Goal: Task Accomplishment & Management: Complete application form

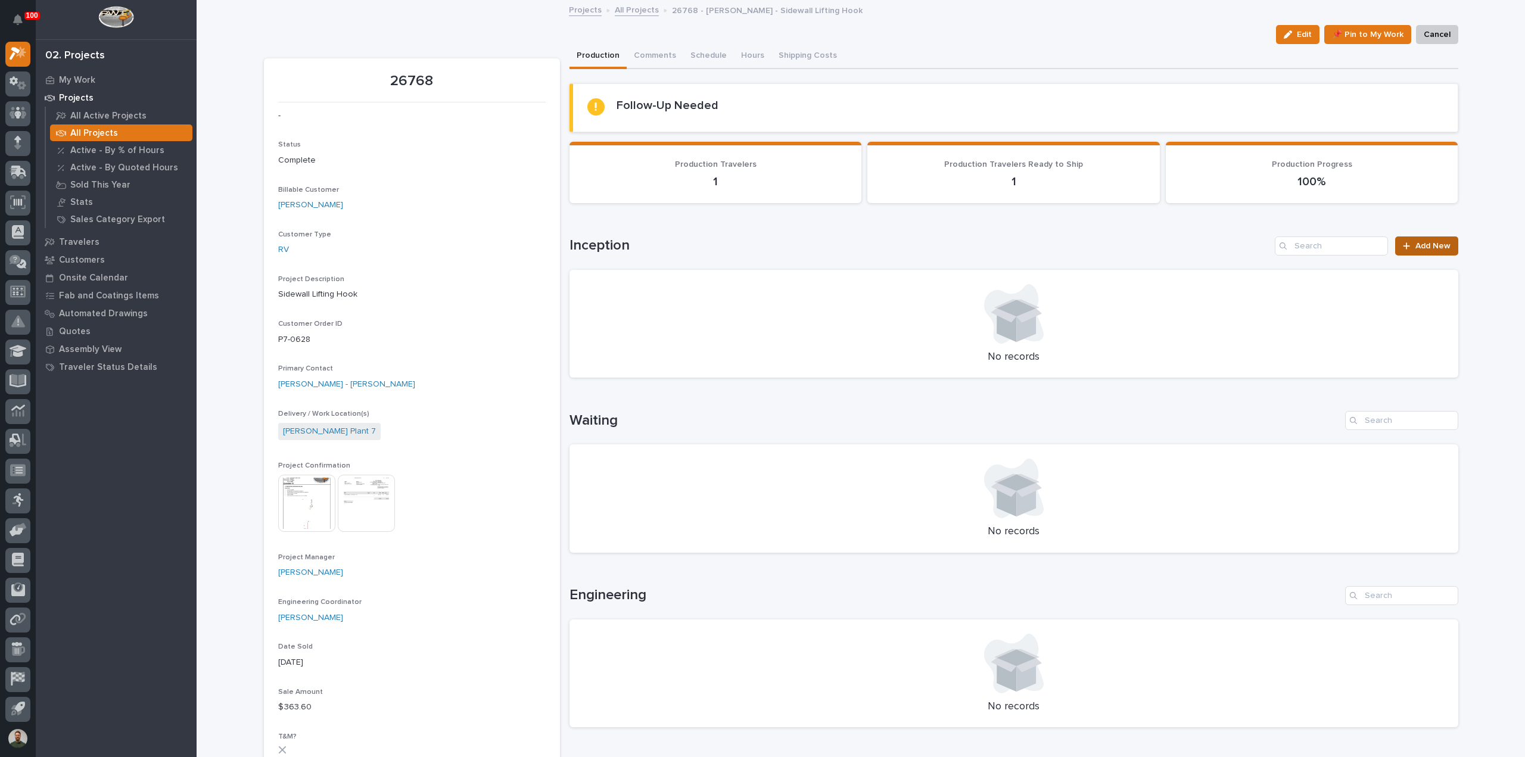
click at [1427, 240] on link "Add New" at bounding box center [1426, 246] width 63 height 19
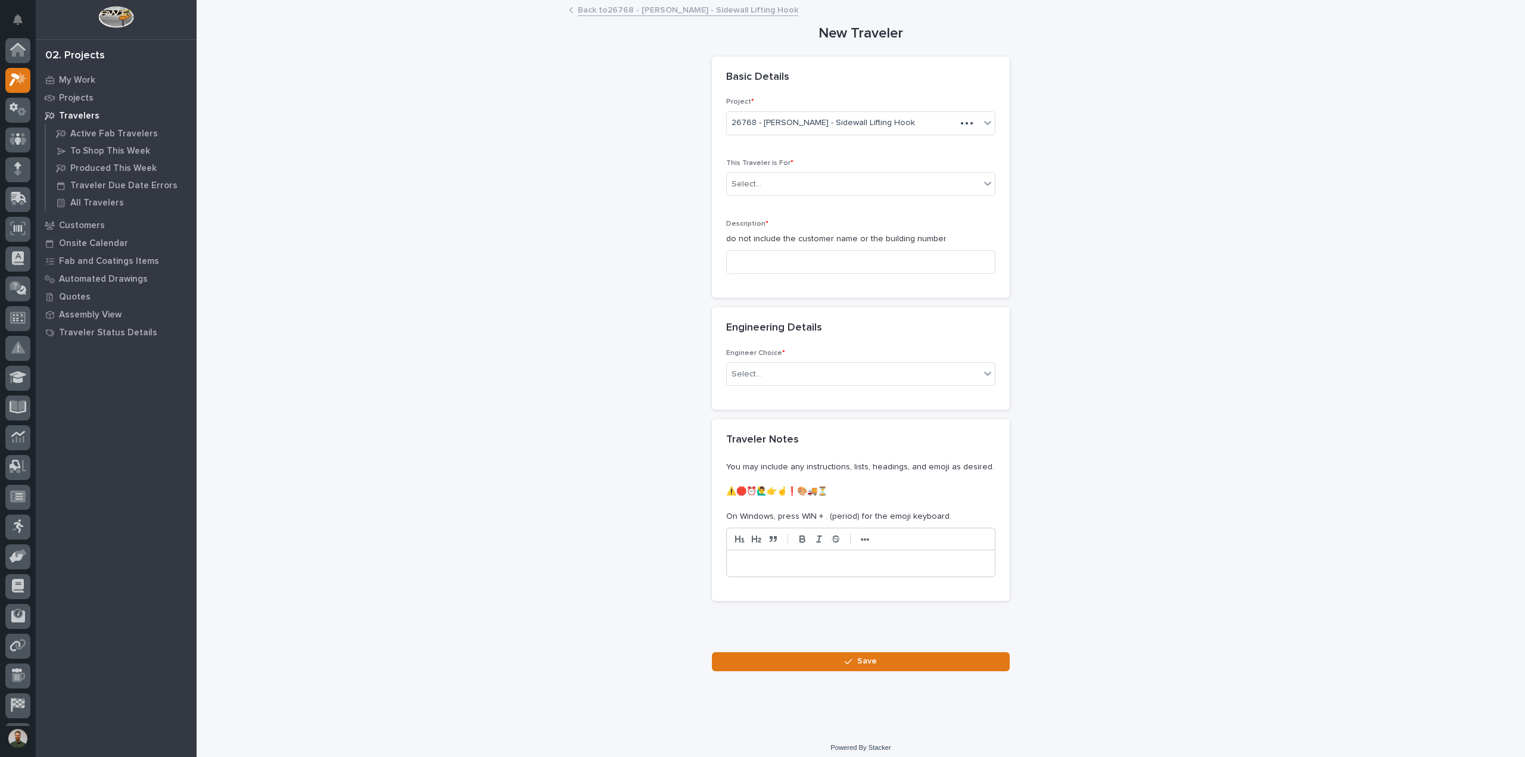
scroll to position [26, 0]
click at [788, 182] on div "Select..." at bounding box center [853, 185] width 253 height 20
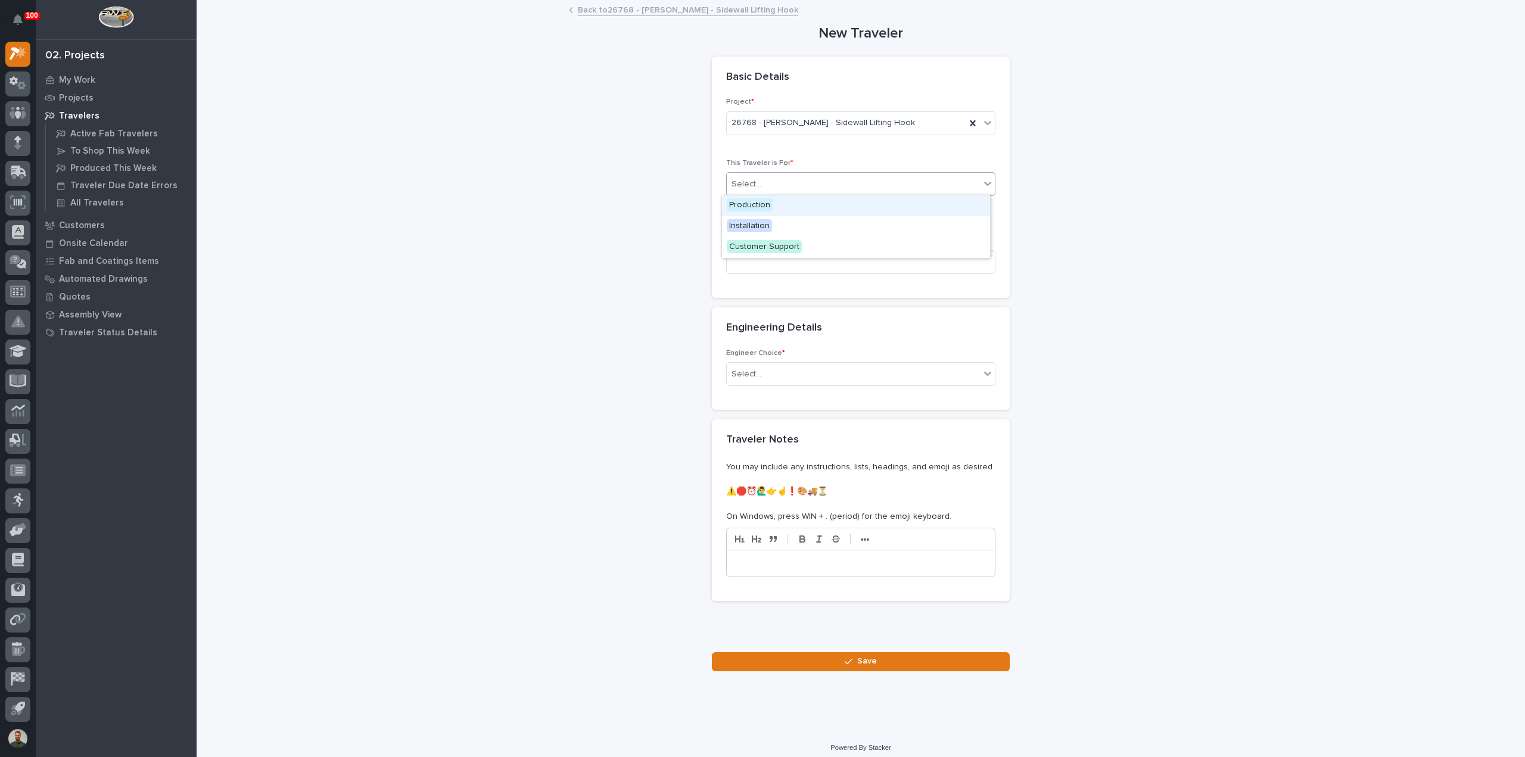
click at [775, 209] on div "Production" at bounding box center [856, 205] width 268 height 21
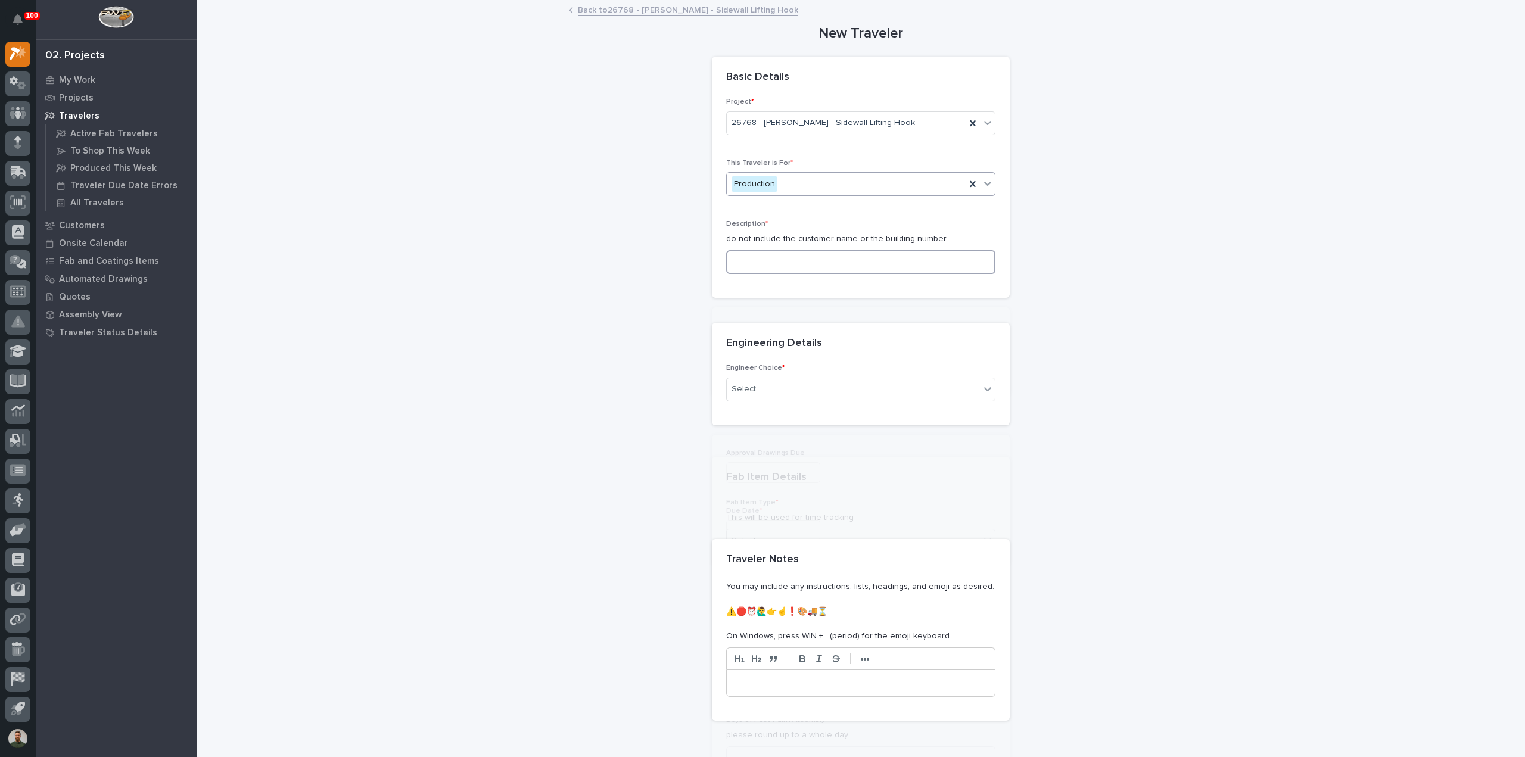
click at [777, 260] on input at bounding box center [860, 262] width 269 height 24
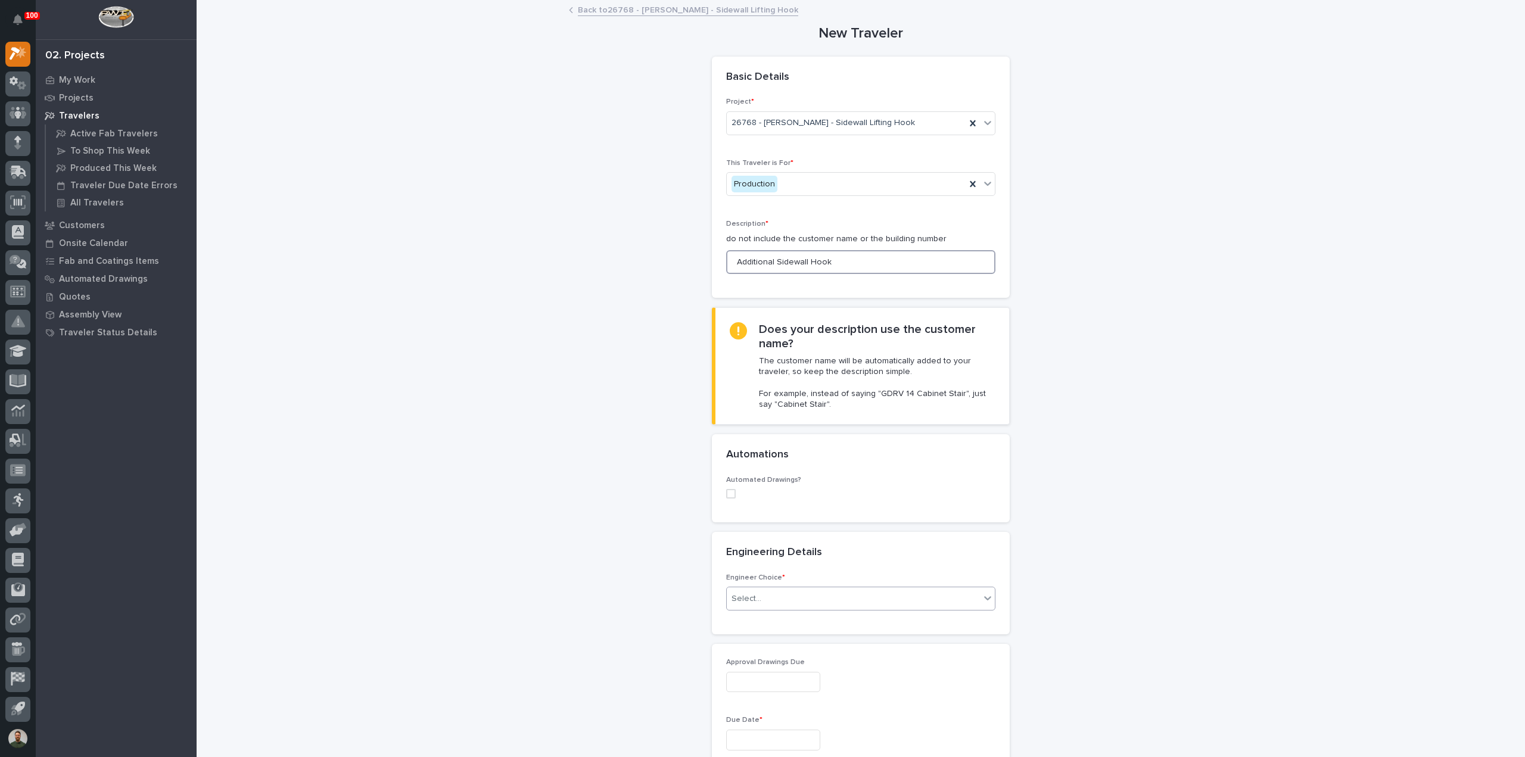
type input "Additional Sidewall Hook"
click at [809, 598] on div "Select..." at bounding box center [853, 599] width 253 height 20
click at [797, 663] on div "I know who will draw this" at bounding box center [856, 661] width 268 height 21
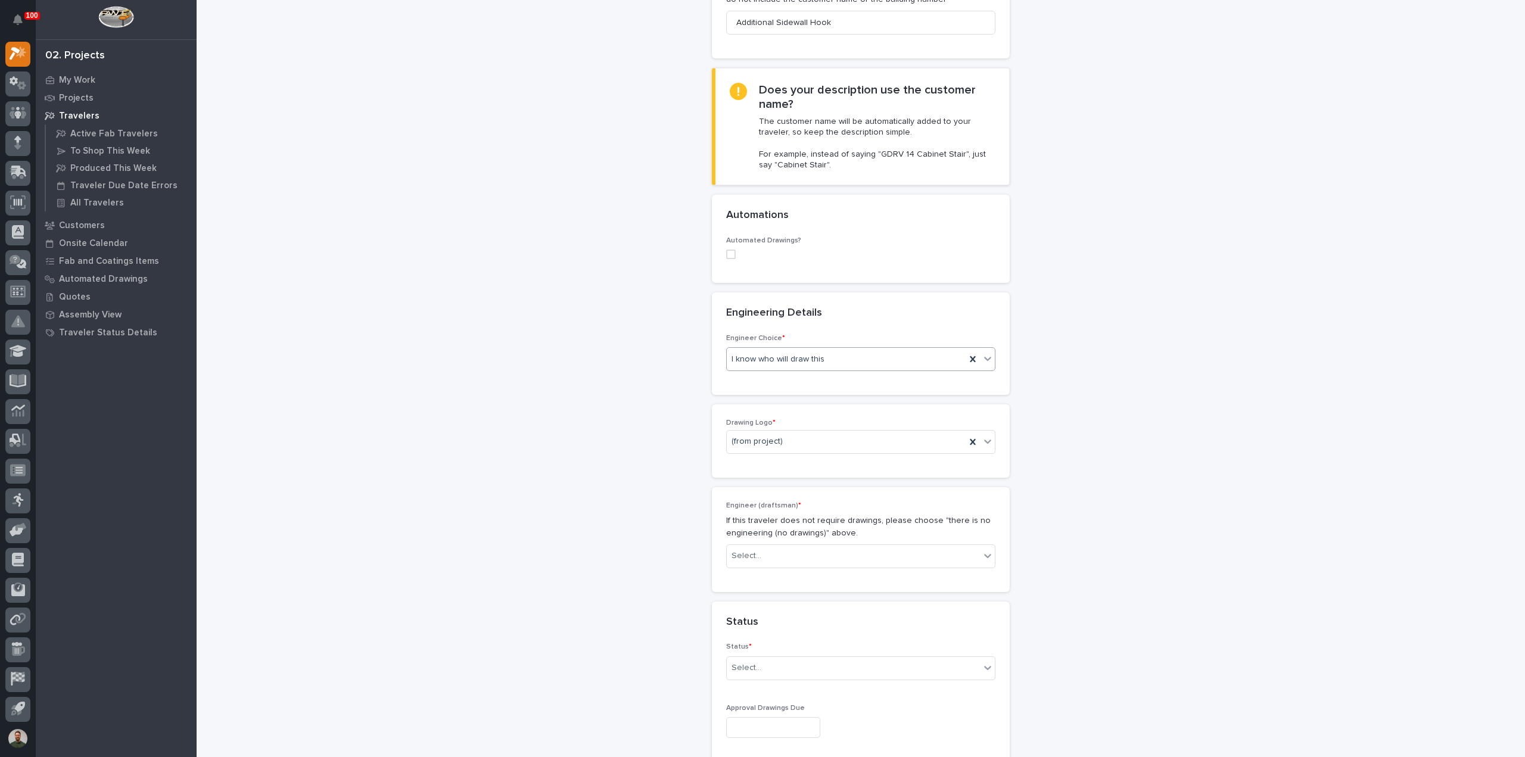
scroll to position [318, 0]
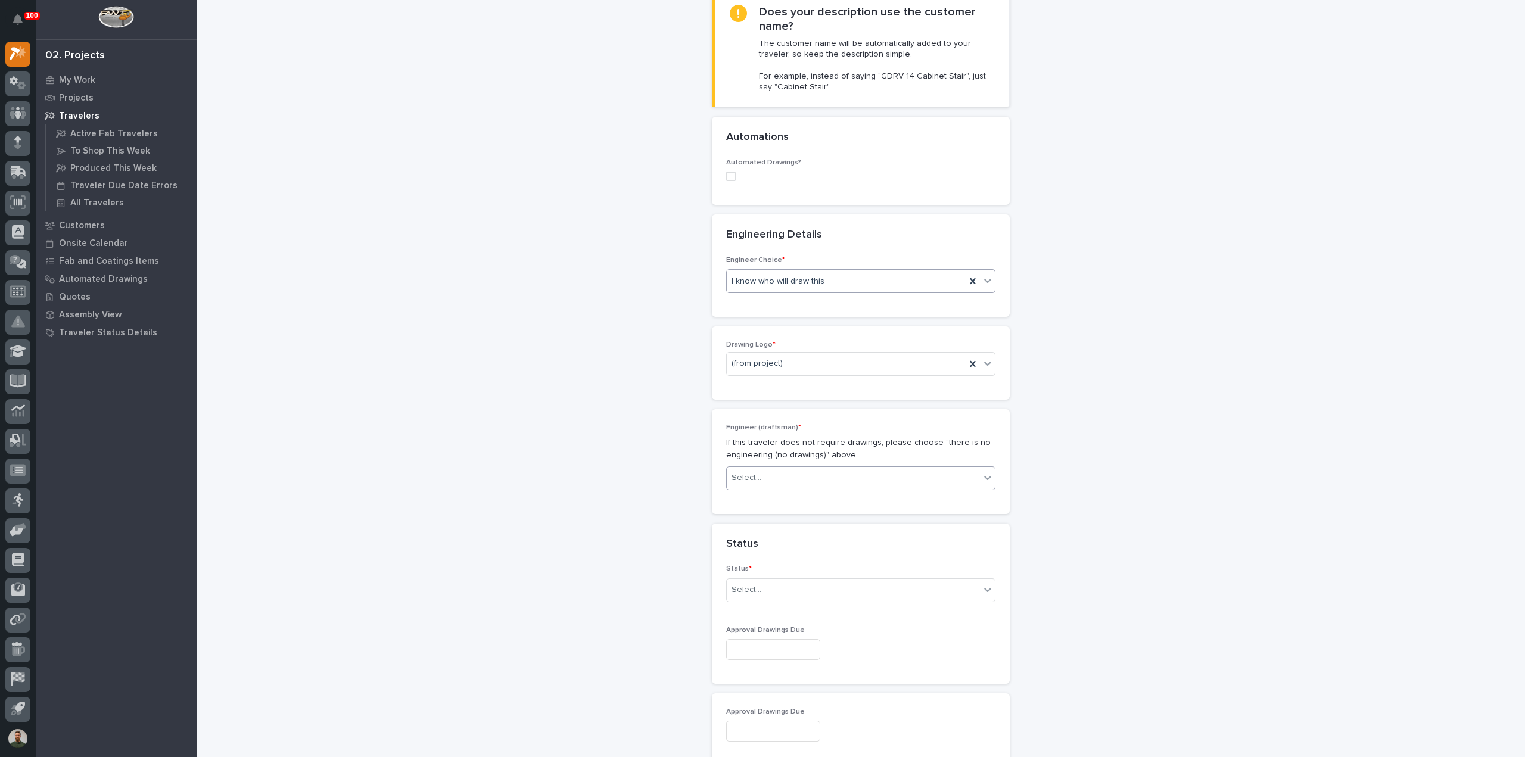
click at [781, 481] on div "Select..." at bounding box center [853, 478] width 253 height 20
type input "**"
click at [775, 502] on div "[PERSON_NAME]" at bounding box center [856, 498] width 268 height 21
click at [756, 585] on div "Select..." at bounding box center [853, 590] width 253 height 20
click at [767, 625] on div "To Engineer" at bounding box center [856, 630] width 268 height 21
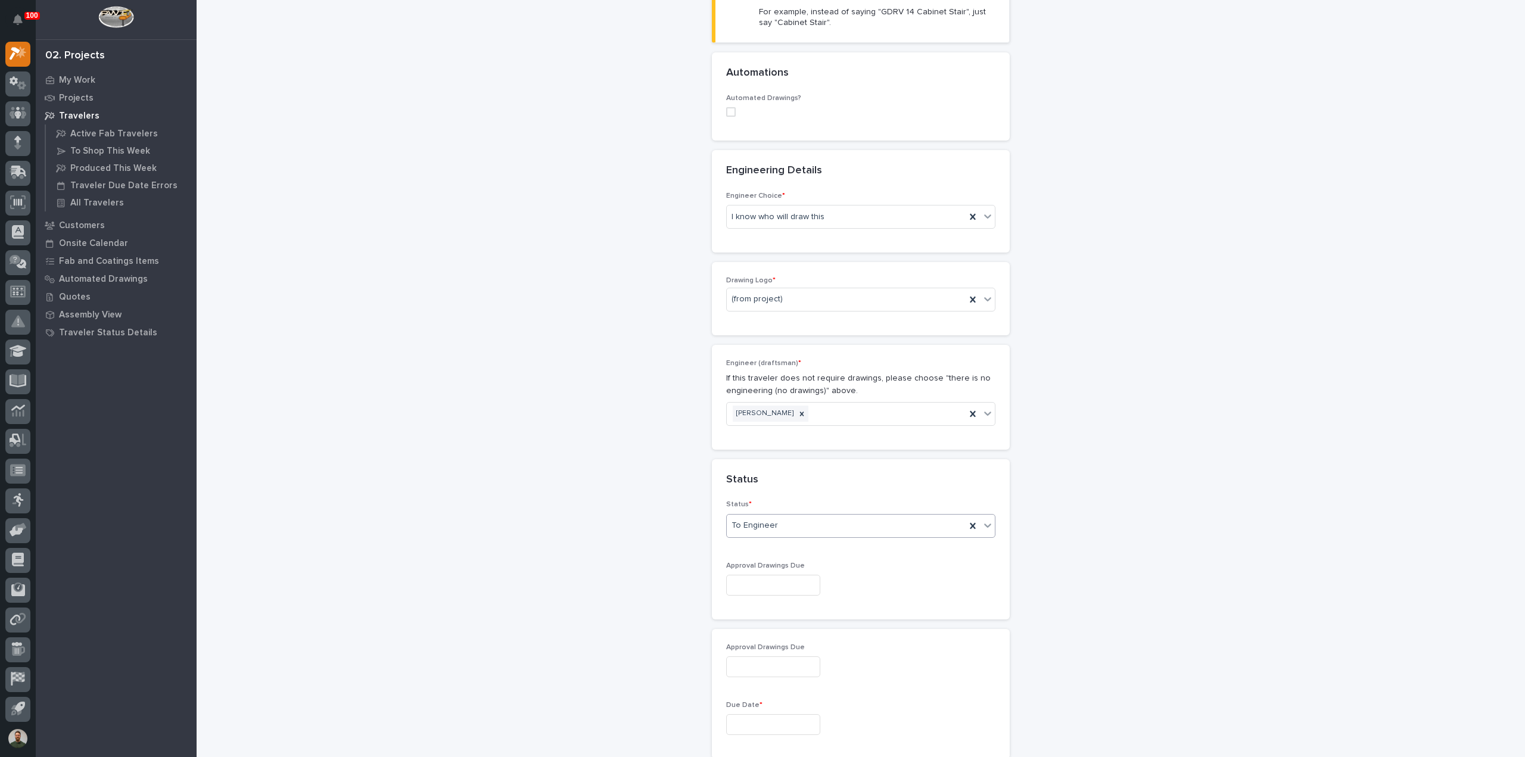
scroll to position [397, 0]
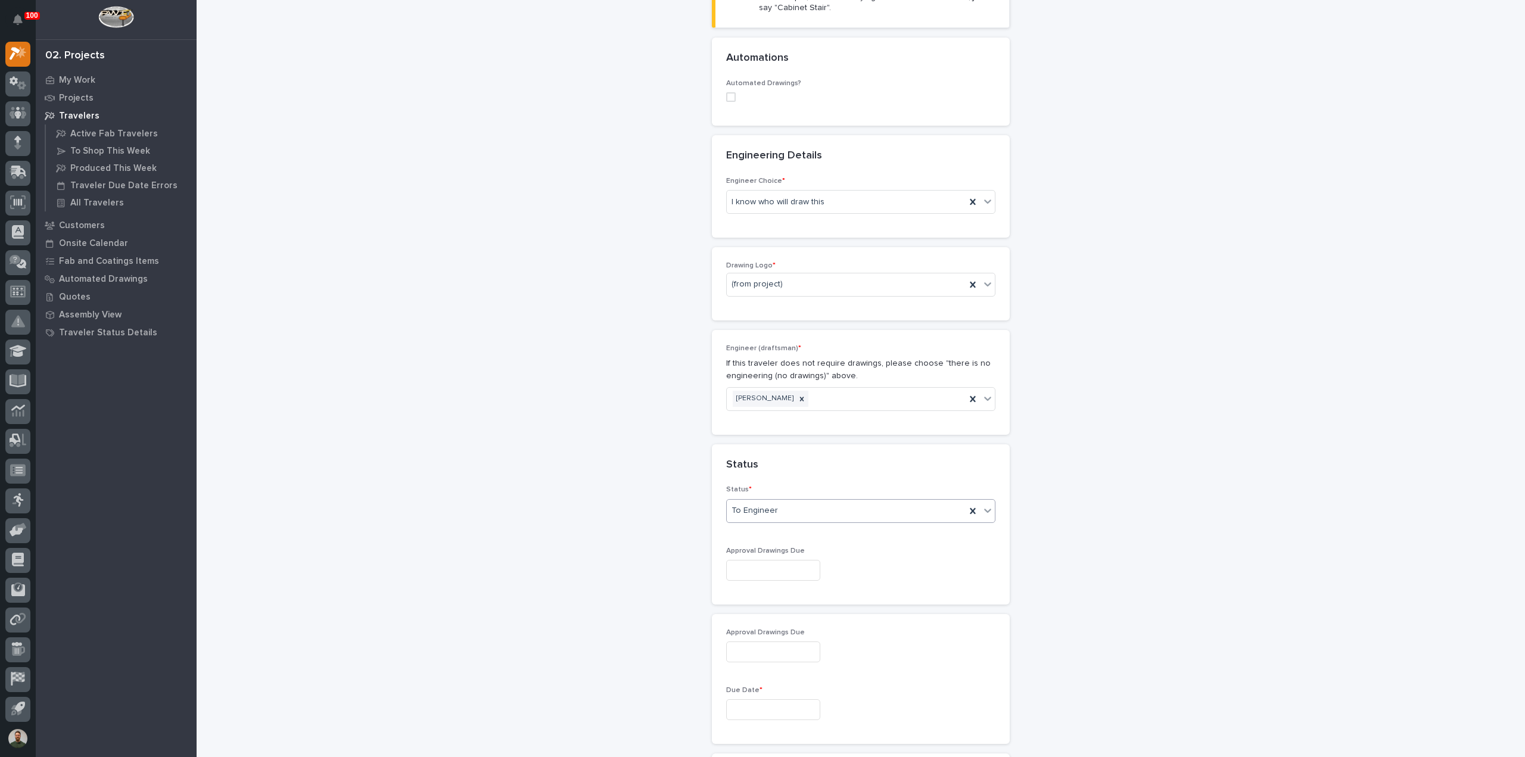
click at [798, 561] on input "text" at bounding box center [773, 570] width 94 height 21
click at [766, 511] on div "27" at bounding box center [765, 509] width 16 height 16
type input "**********"
click at [776, 705] on input "text" at bounding box center [773, 710] width 94 height 21
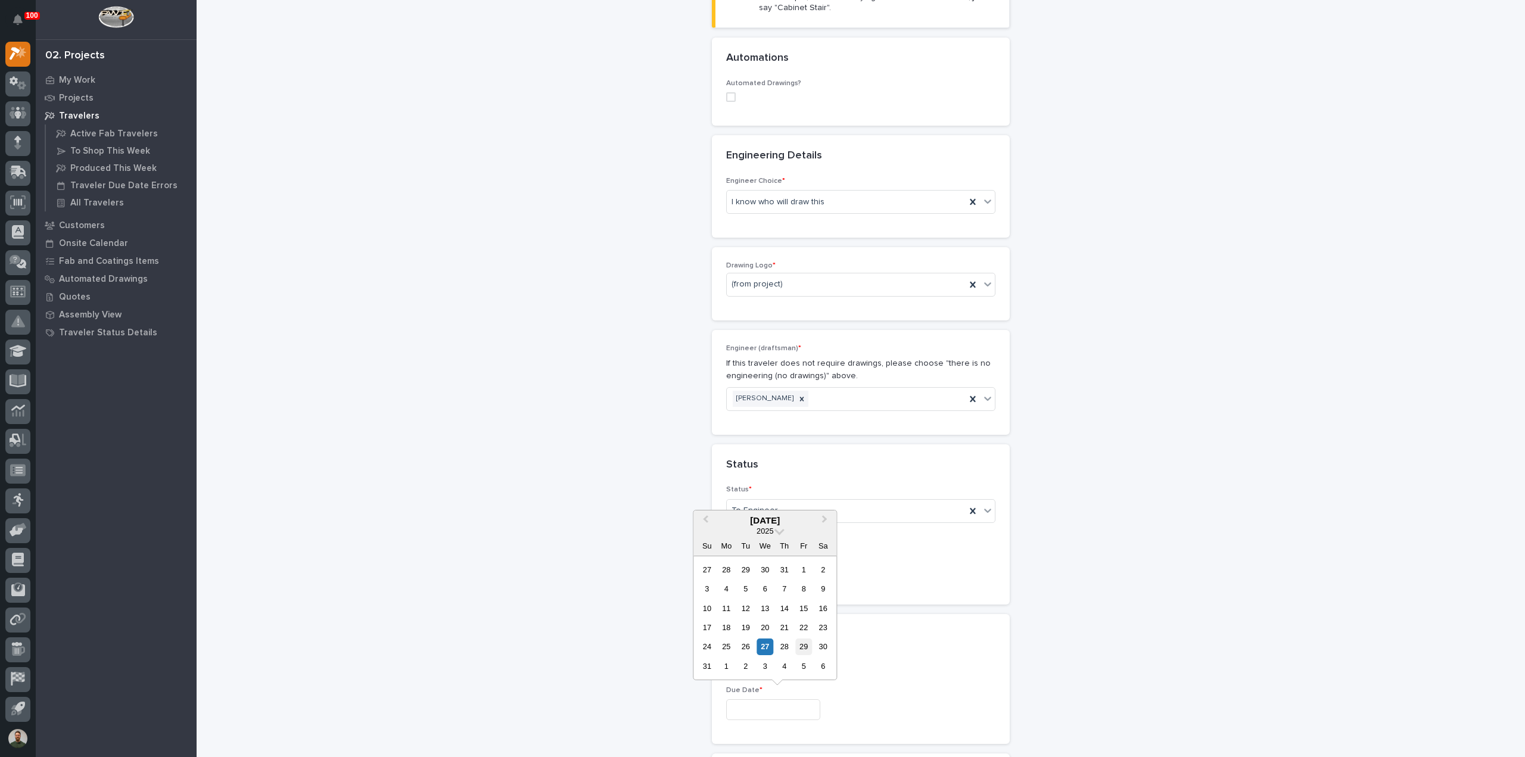
drag, startPoint x: 799, startPoint y: 642, endPoint x: 774, endPoint y: 641, distance: 25.1
click at [800, 642] on div "29" at bounding box center [804, 647] width 16 height 16
type input "**********"
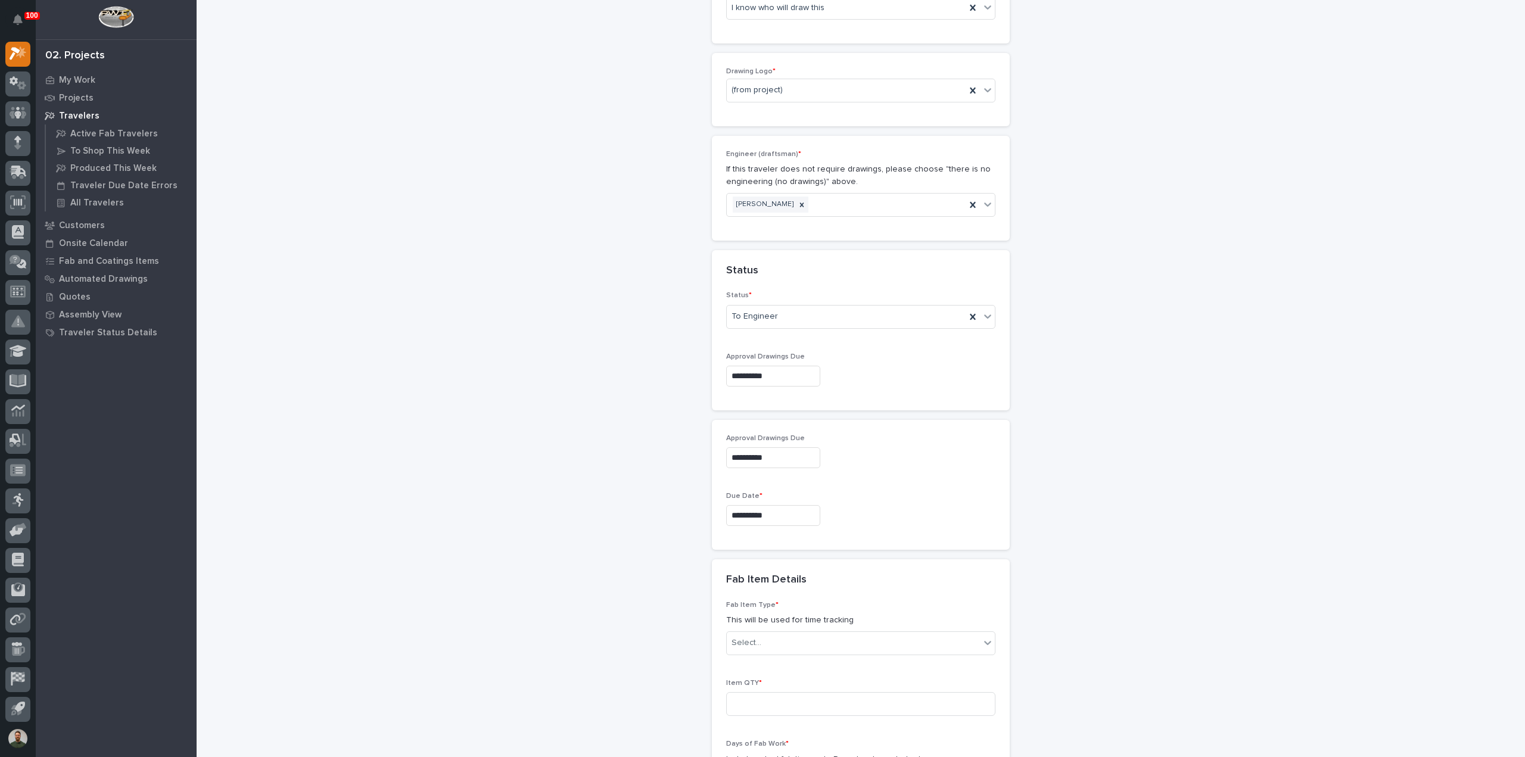
scroll to position [635, 0]
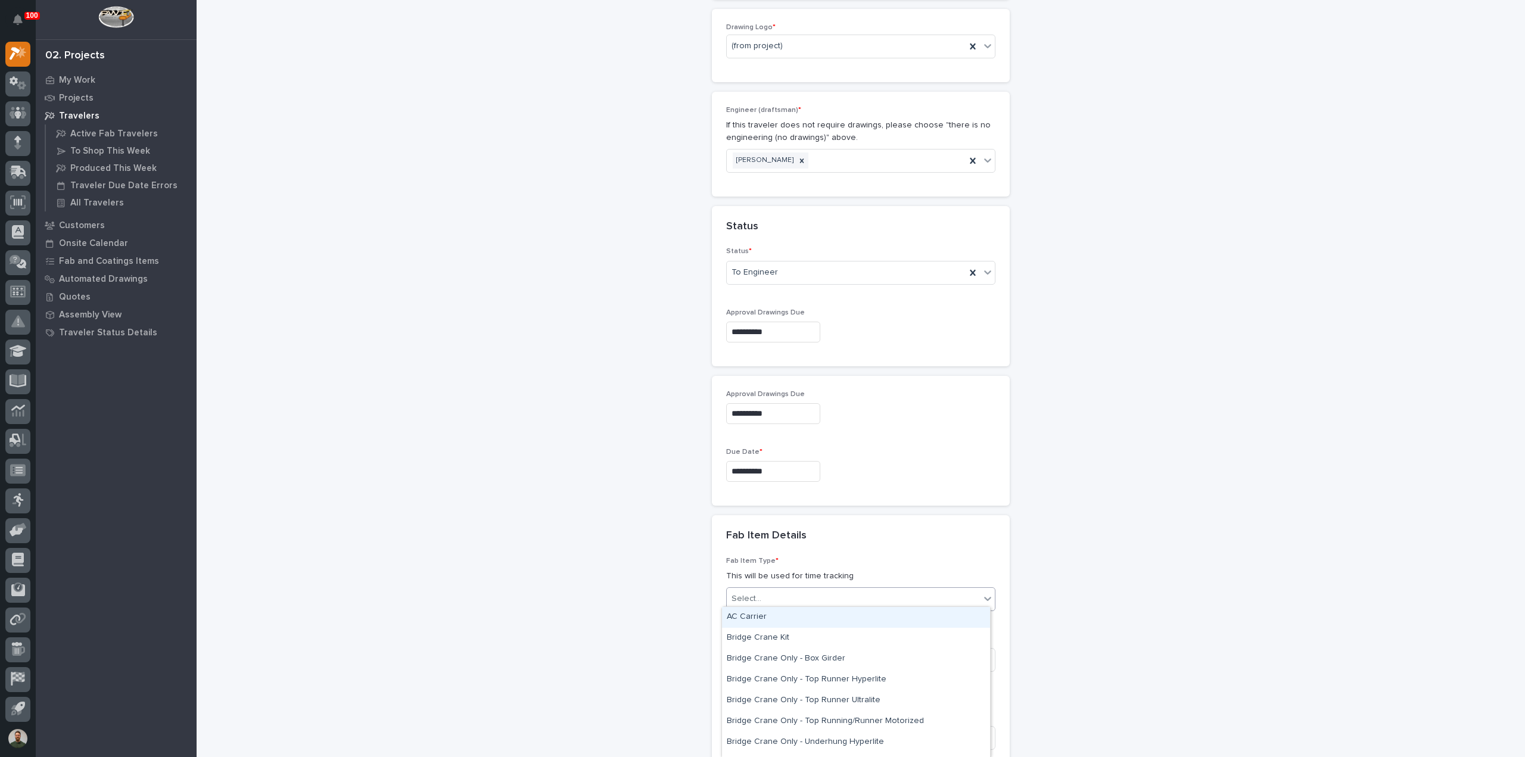
click at [769, 599] on div "Select..." at bounding box center [853, 599] width 253 height 20
type input "*****"
click at [775, 641] on div "Other (custom item)" at bounding box center [856, 638] width 268 height 21
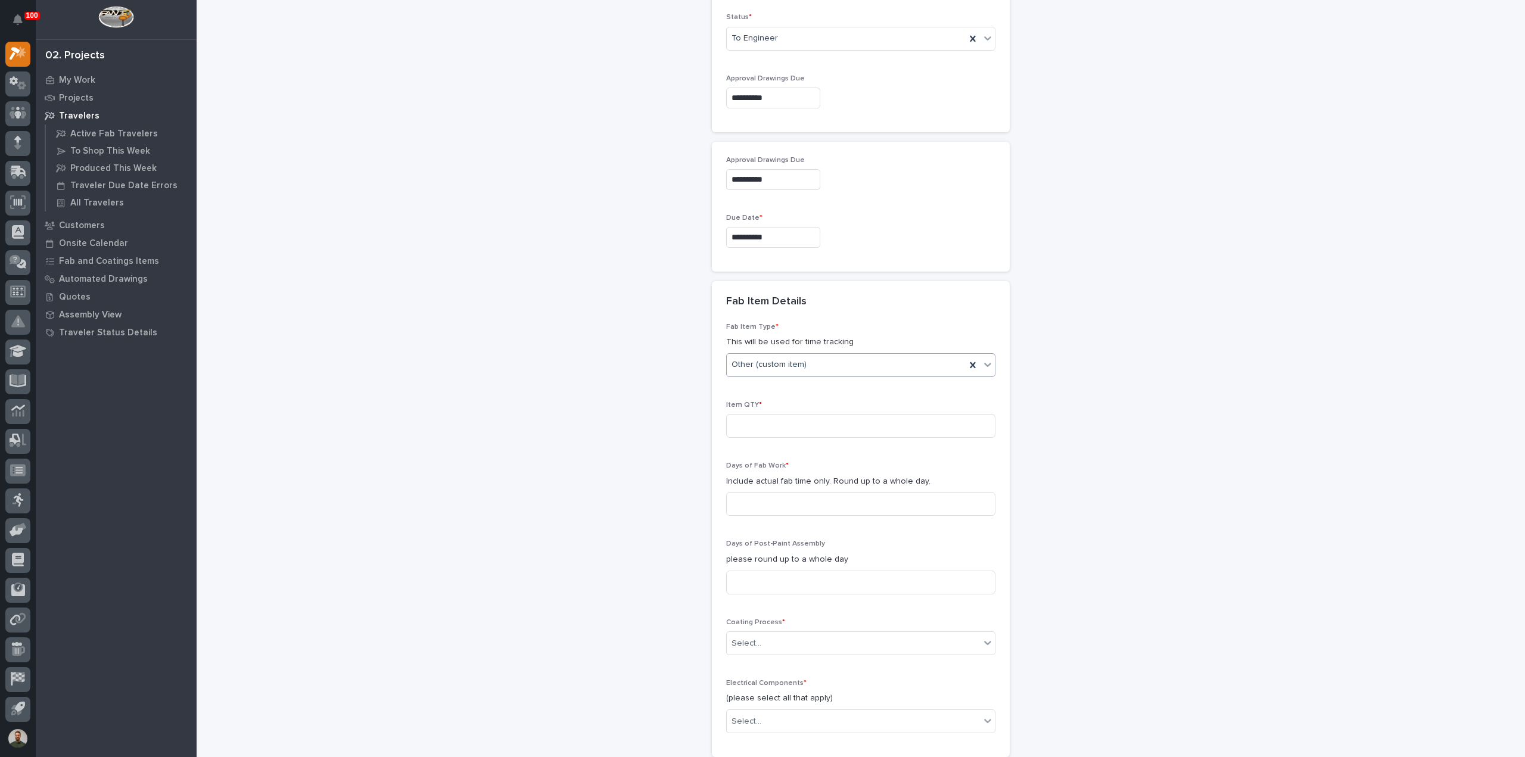
scroll to position [874, 0]
click at [770, 410] on input at bounding box center [860, 422] width 269 height 24
type input "1"
drag, startPoint x: 635, startPoint y: 489, endPoint x: 734, endPoint y: 494, distance: 99.0
click at [648, 493] on div "**********" at bounding box center [861, 71] width 1195 height 1887
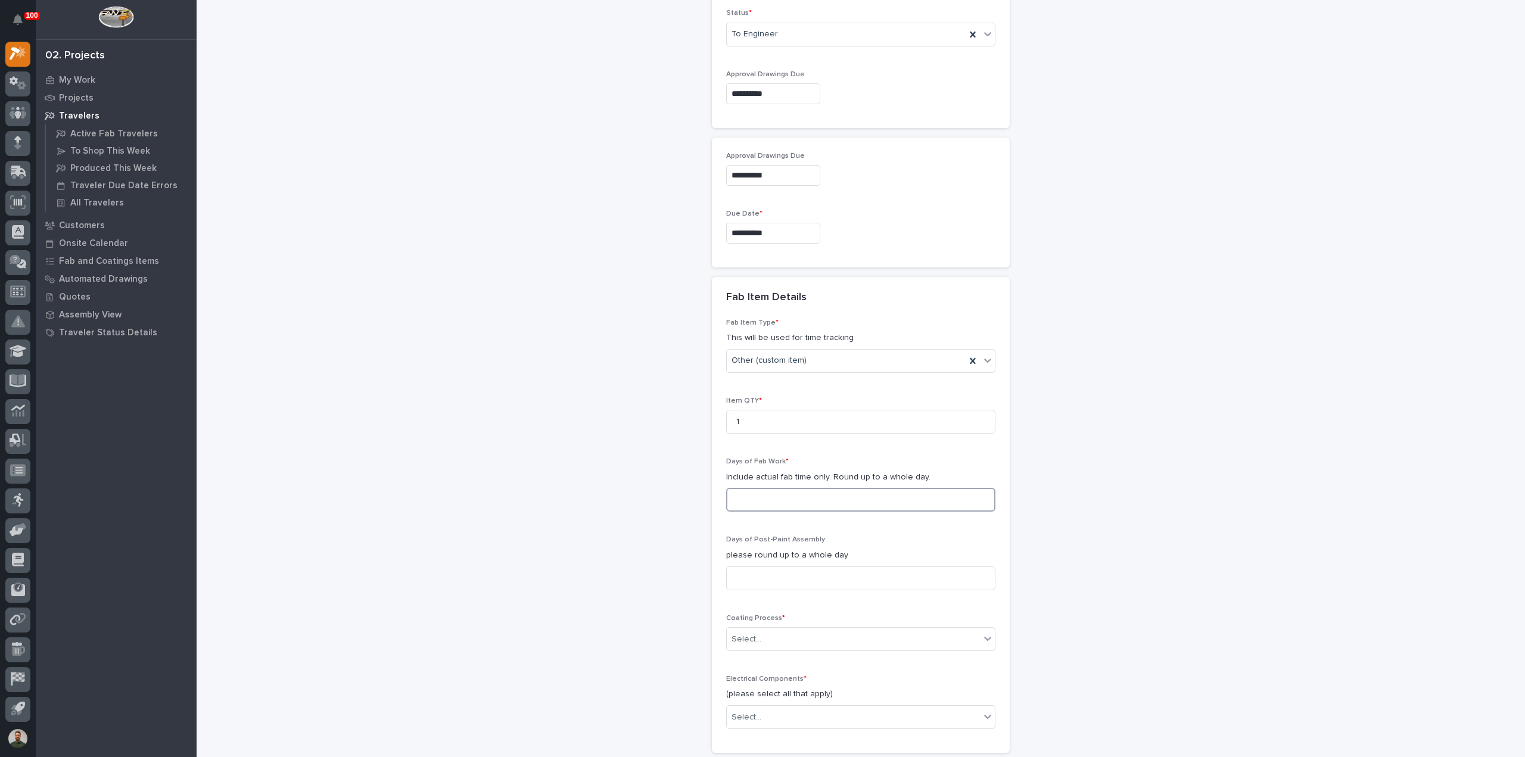
click at [740, 495] on input at bounding box center [860, 500] width 269 height 24
type input "1"
drag, startPoint x: 666, startPoint y: 511, endPoint x: 714, endPoint y: 538, distance: 55.5
click at [666, 511] on div "**********" at bounding box center [861, 71] width 1195 height 1887
drag, startPoint x: 752, startPoint y: 575, endPoint x: 741, endPoint y: 577, distance: 11.6
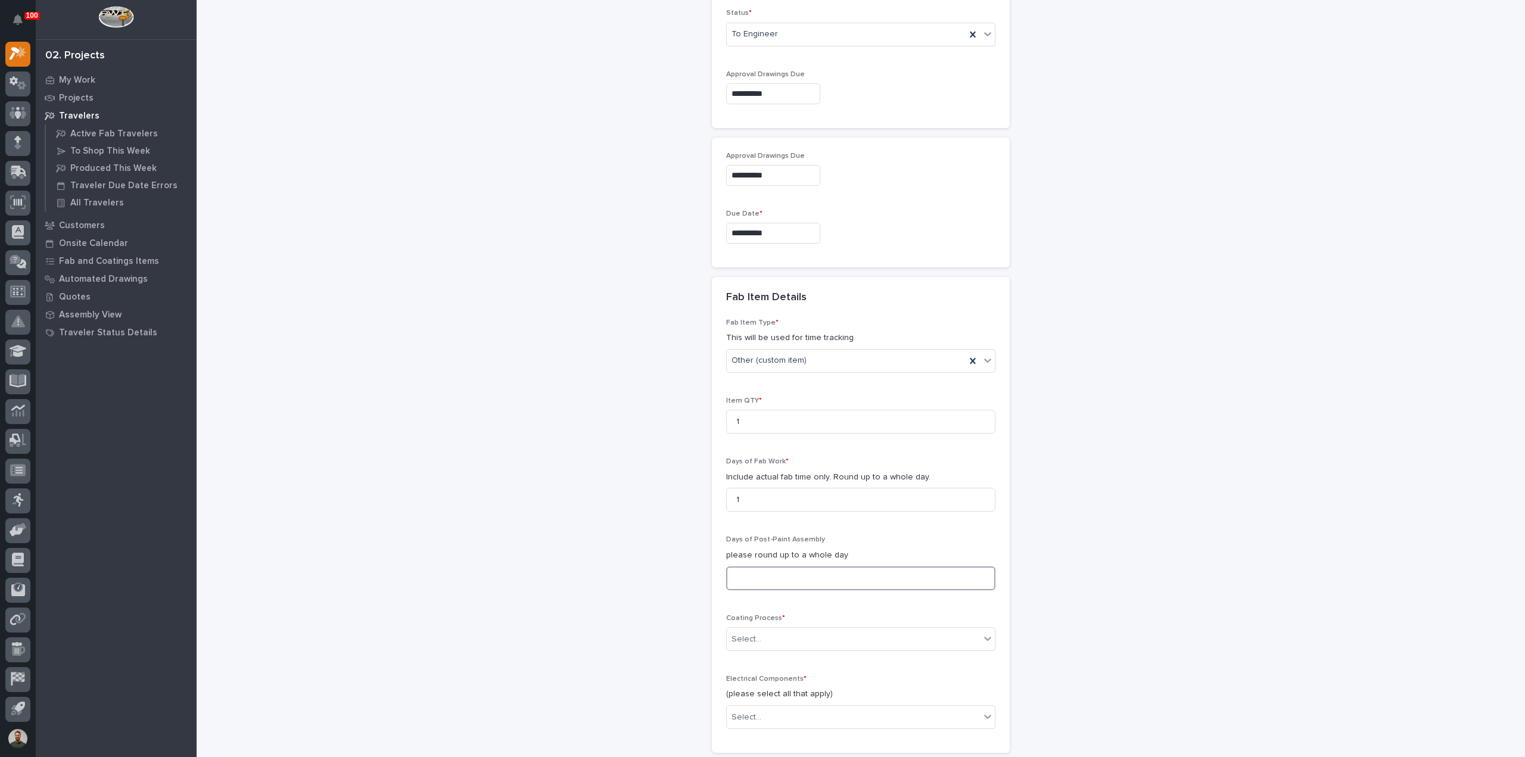
click at [752, 576] on input at bounding box center [860, 579] width 269 height 24
type input "1"
drag, startPoint x: 664, startPoint y: 579, endPoint x: 712, endPoint y: 599, distance: 52.3
click at [664, 579] on div "**********" at bounding box center [861, 71] width 1195 height 1887
drag, startPoint x: 752, startPoint y: 630, endPoint x: 769, endPoint y: 648, distance: 24.5
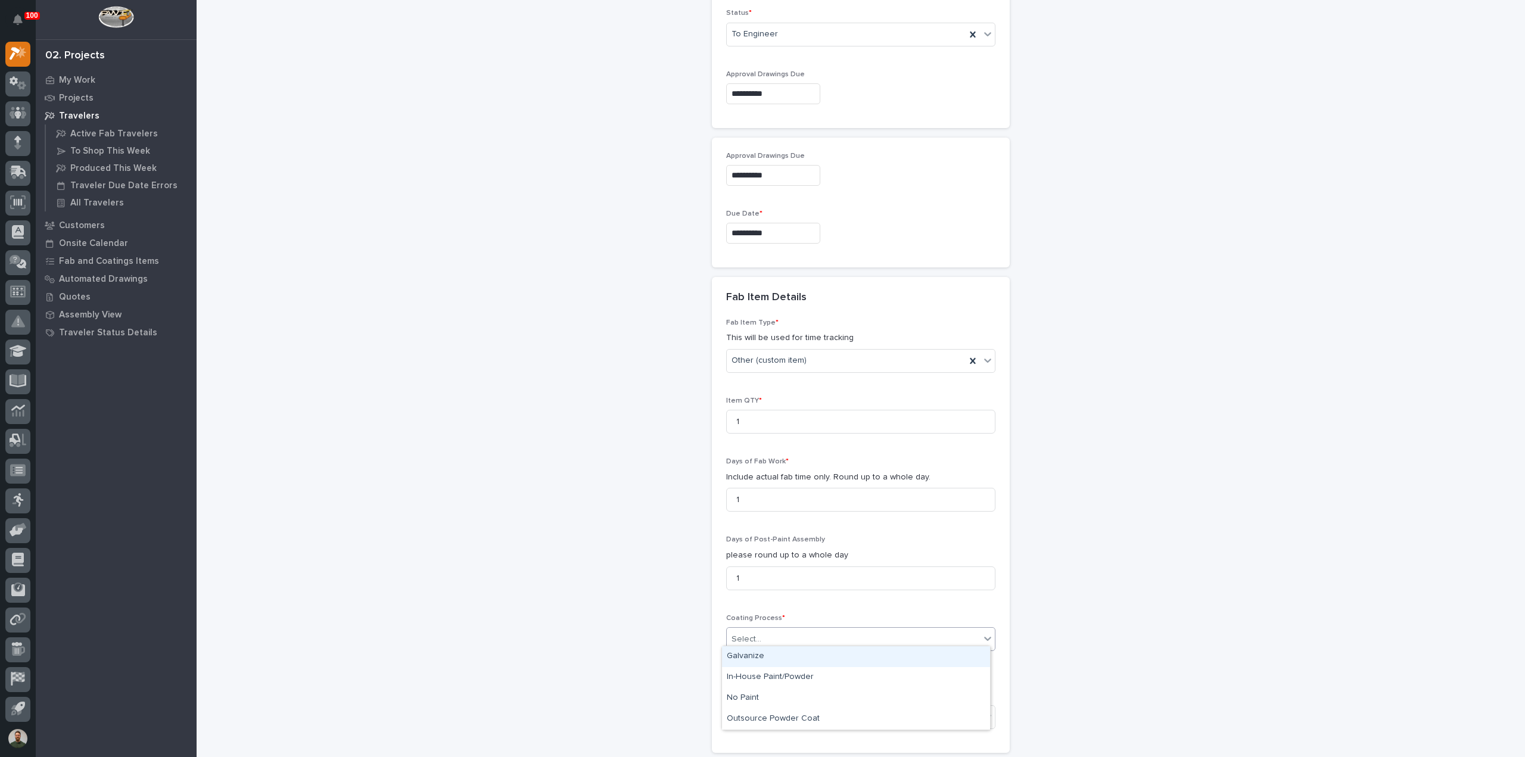
click at [753, 633] on div "Select..." at bounding box center [747, 639] width 30 height 13
click at [779, 677] on div "In-House Paint/Powder" at bounding box center [856, 677] width 268 height 21
click at [628, 660] on div "**********" at bounding box center [861, 71] width 1195 height 1887
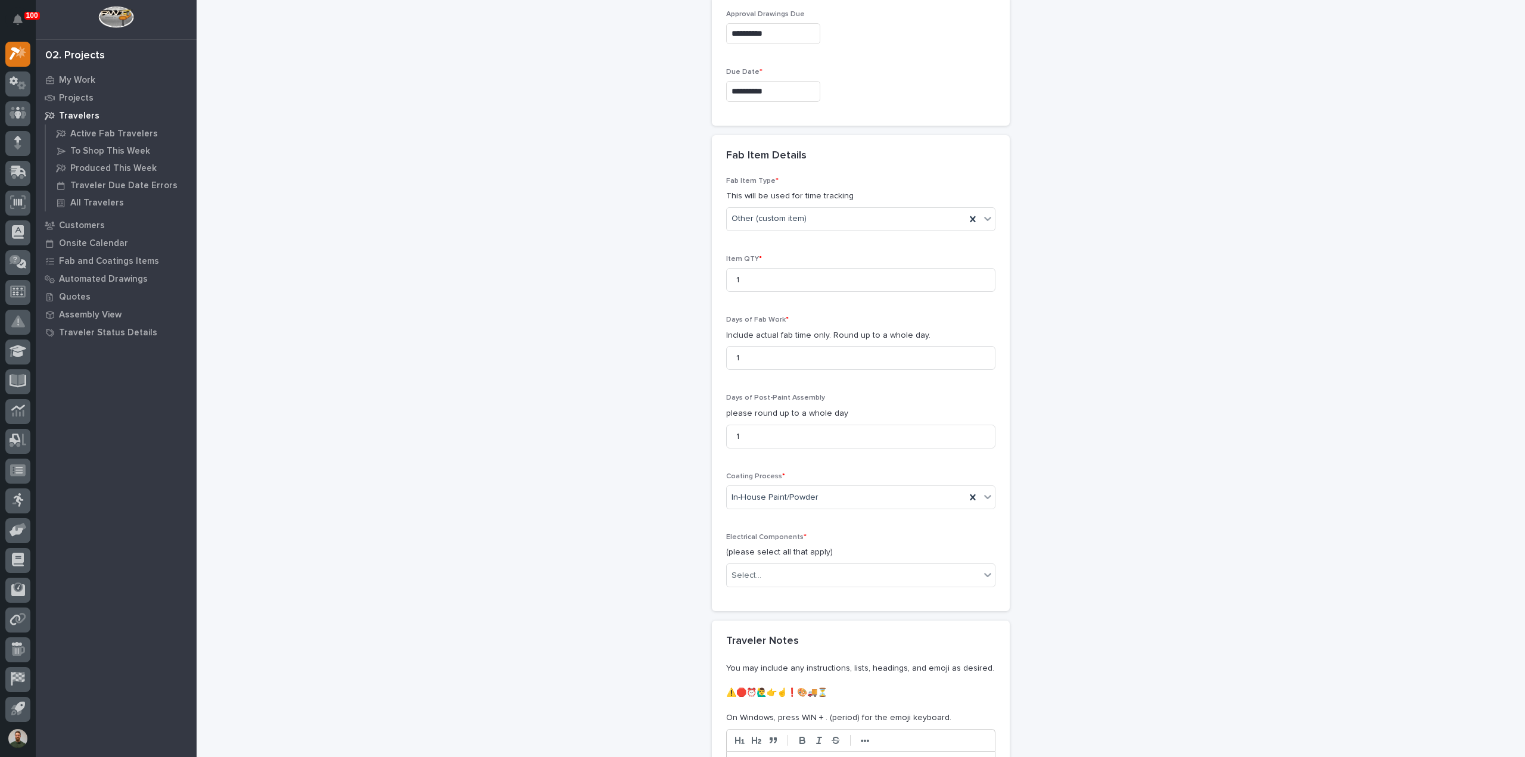
scroll to position [1033, 0]
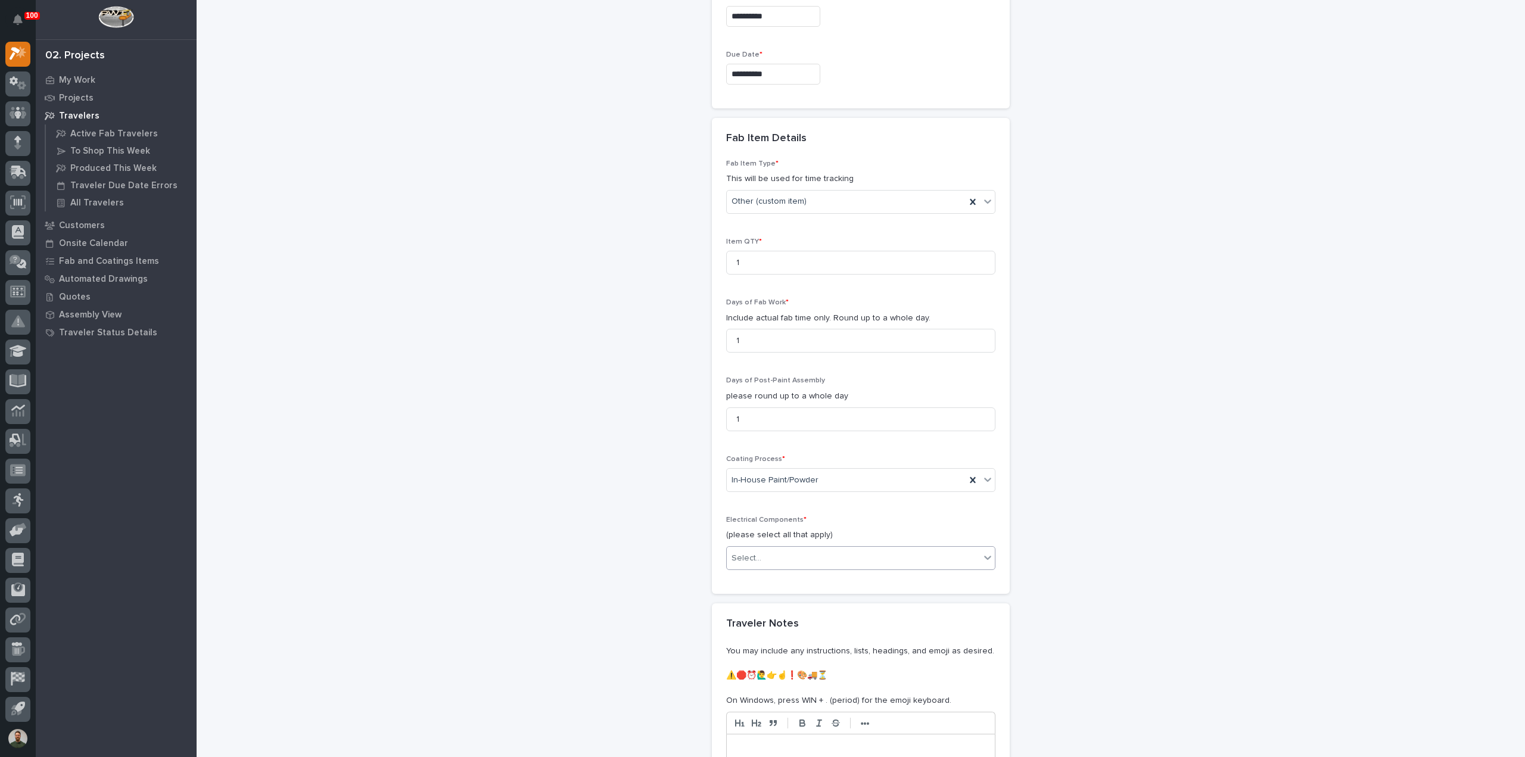
click at [773, 556] on div "Select..." at bounding box center [853, 559] width 253 height 20
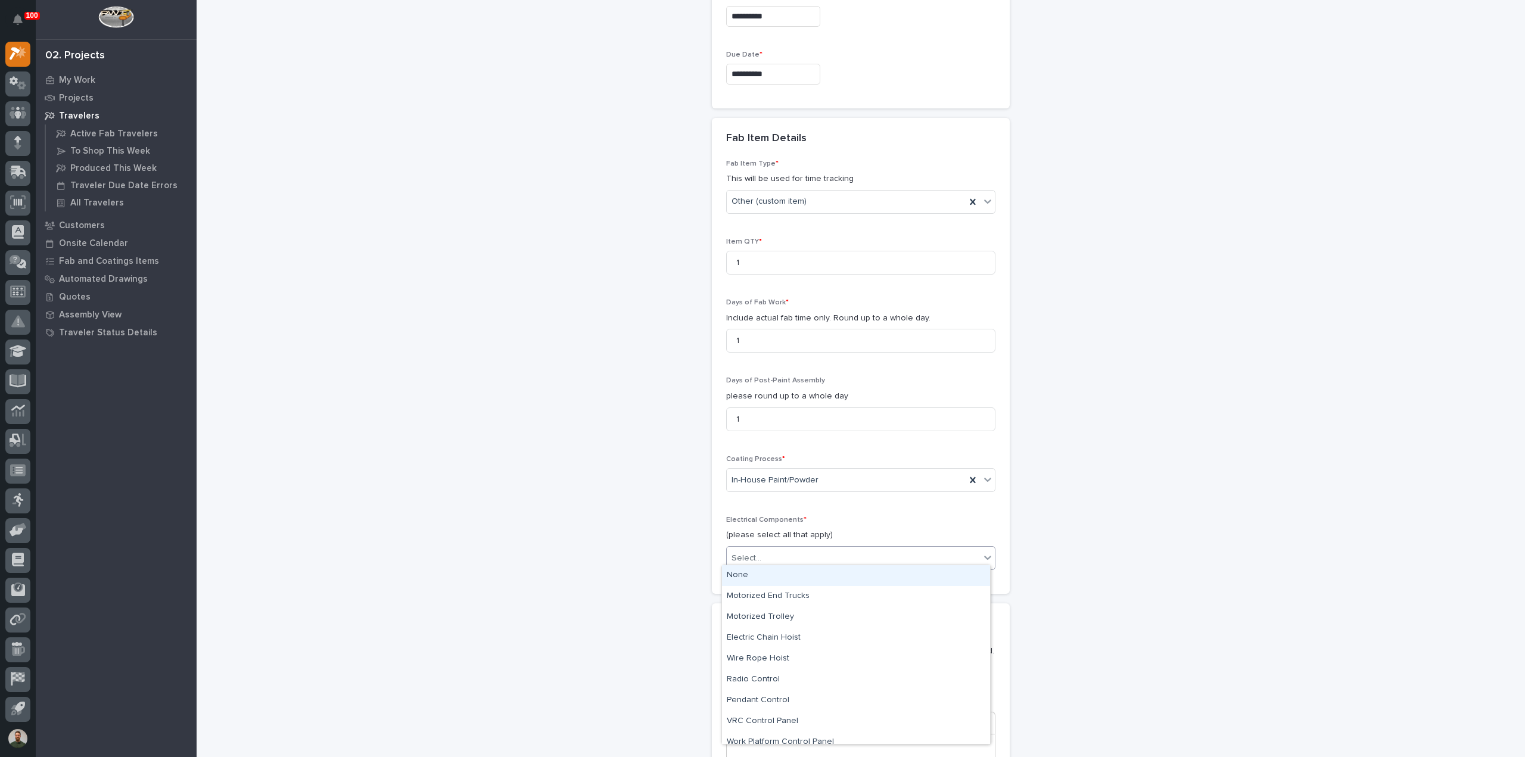
click at [763, 582] on div "None" at bounding box center [856, 575] width 268 height 21
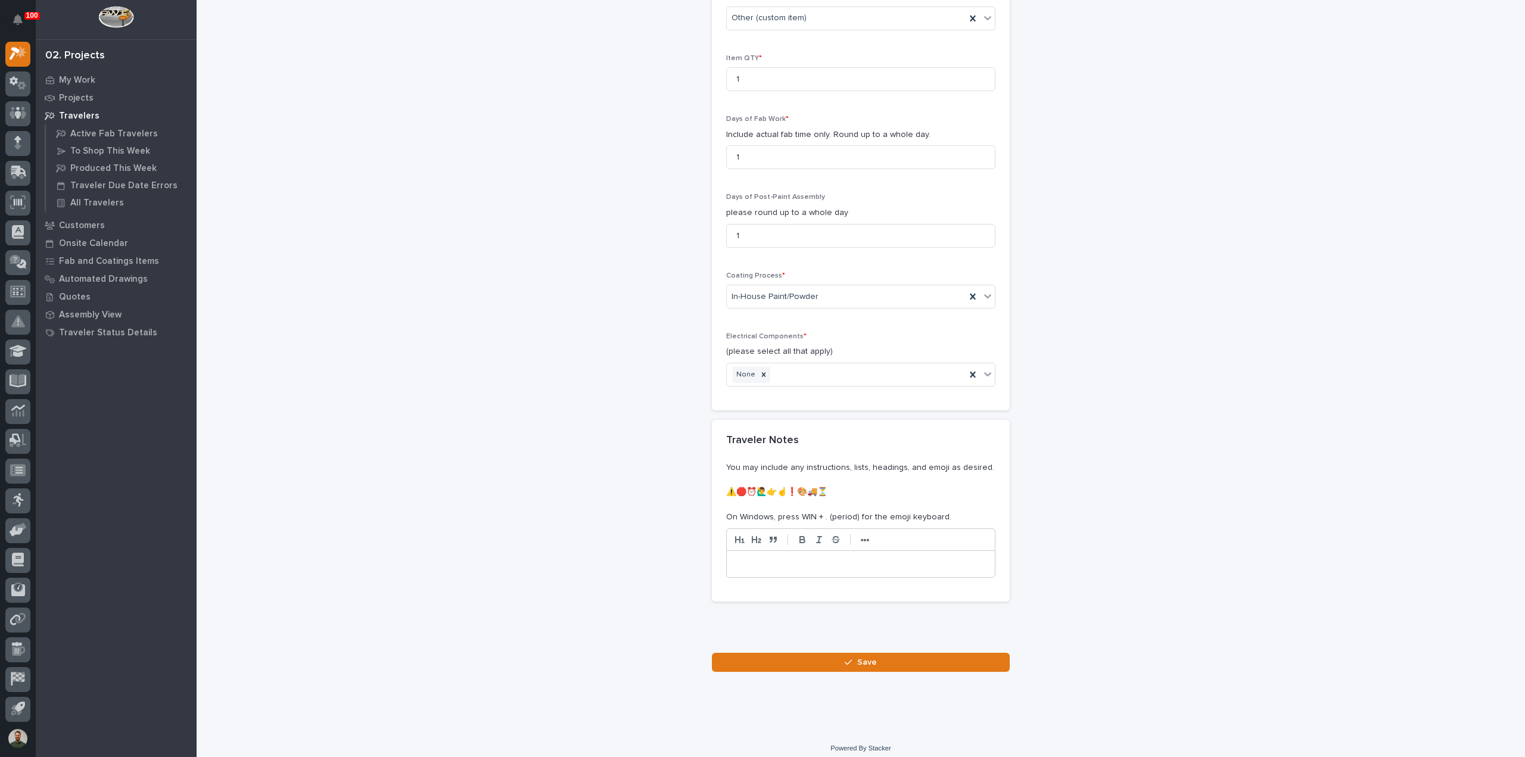
scroll to position [1218, 0]
click at [837, 651] on button "Save" at bounding box center [861, 660] width 298 height 19
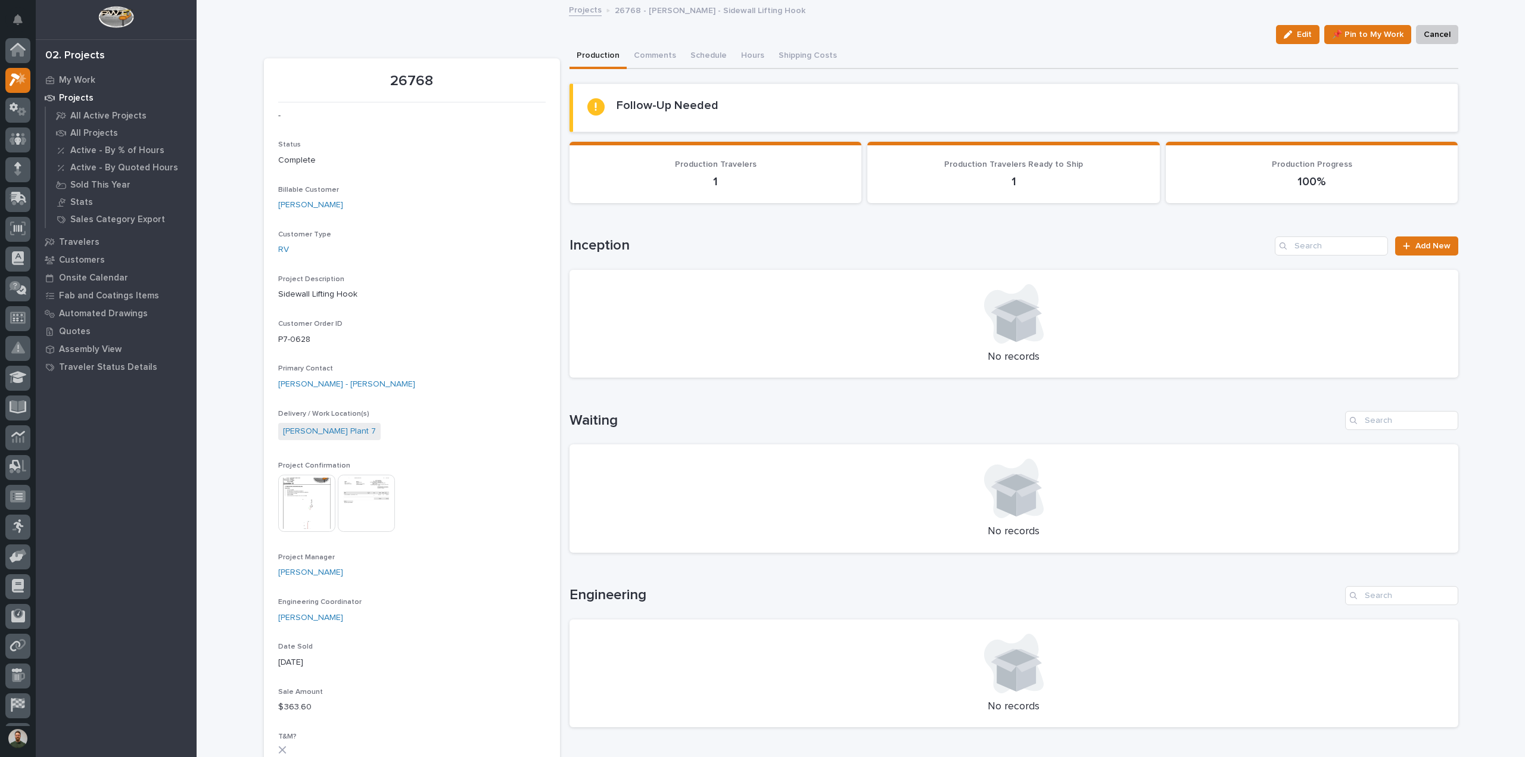
scroll to position [26, 0]
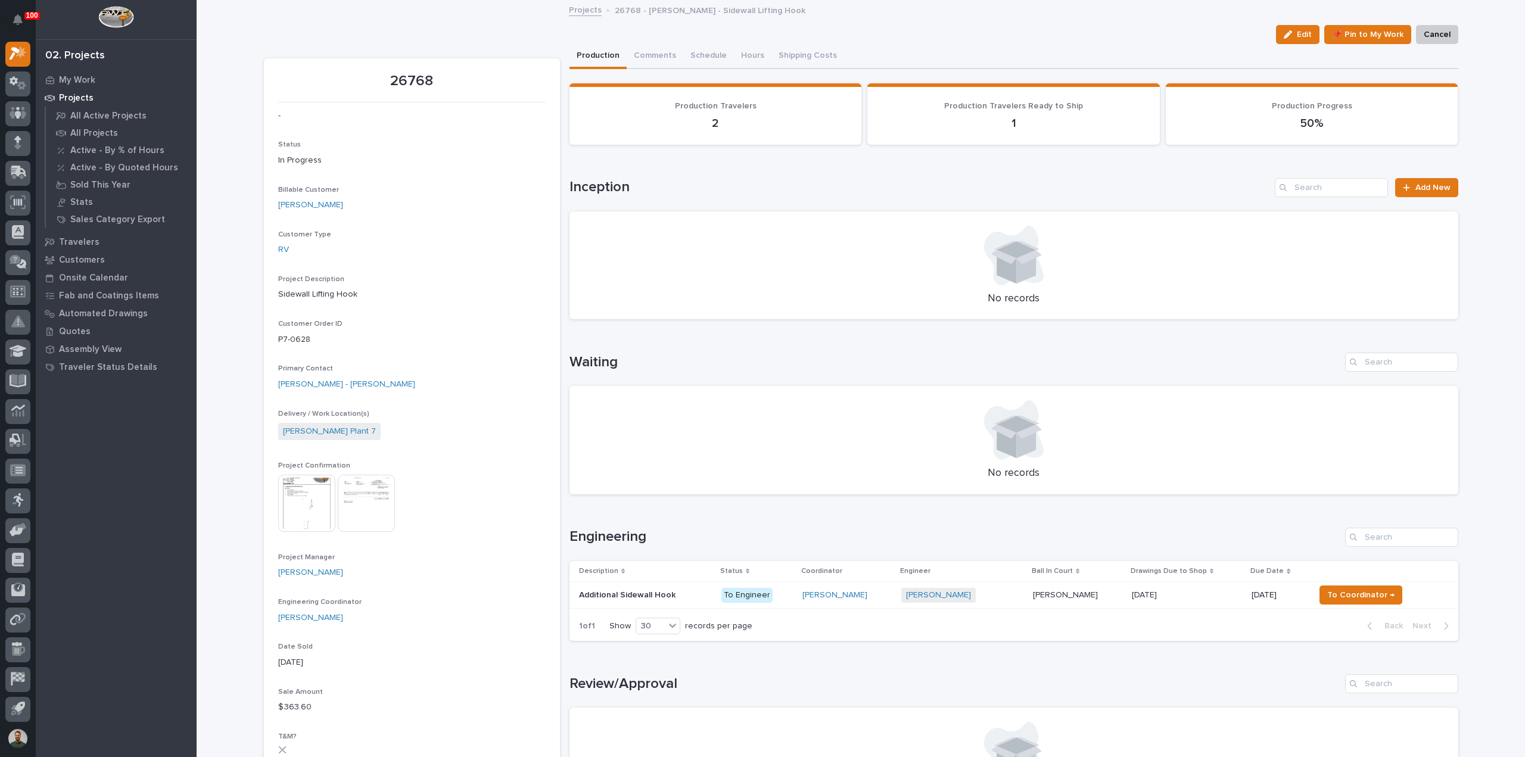
click at [627, 600] on div "Additional Sidewall Hook Additional Sidewall Hook" at bounding box center [645, 596] width 133 height 20
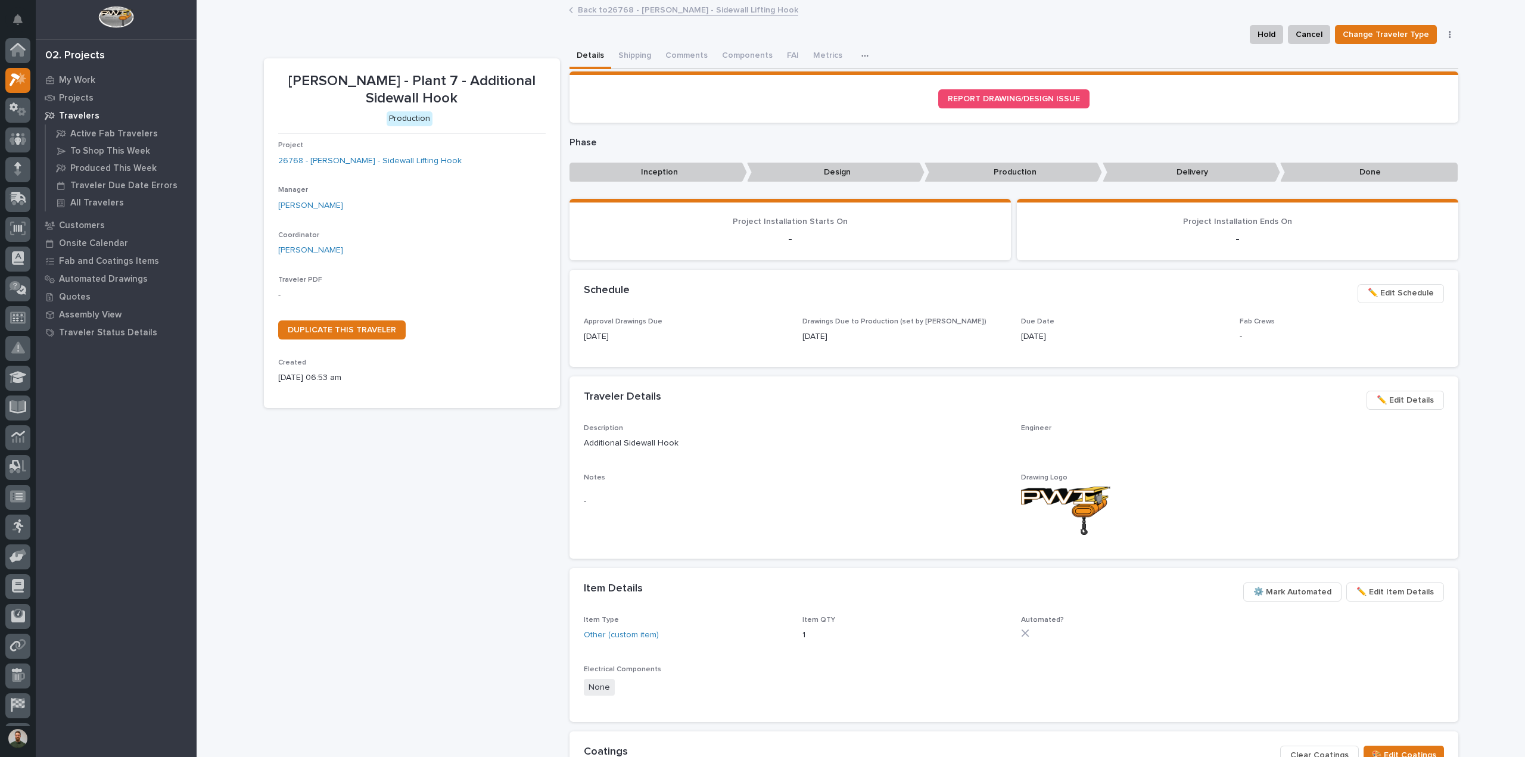
scroll to position [26, 0]
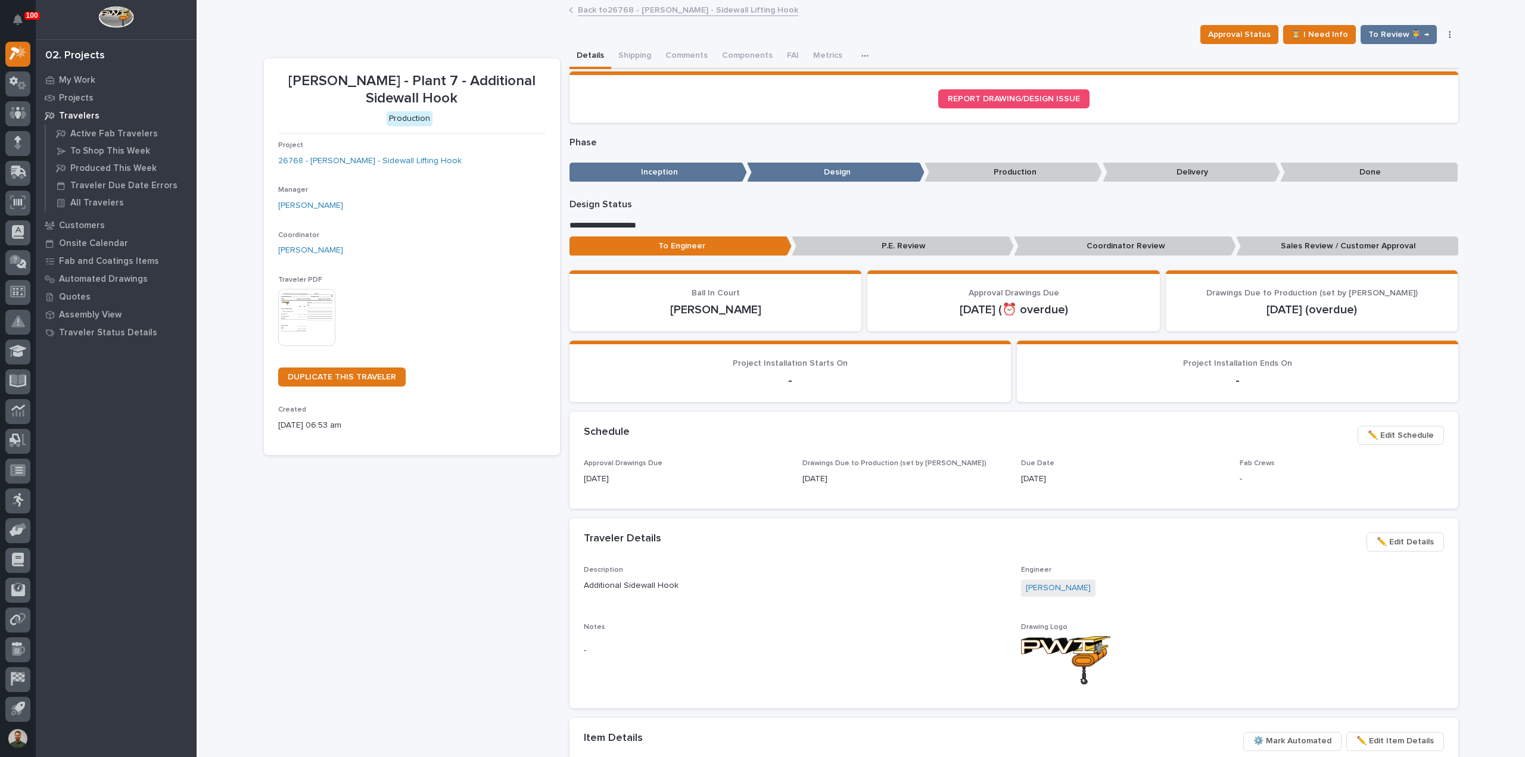
click at [313, 319] on img at bounding box center [306, 317] width 57 height 57
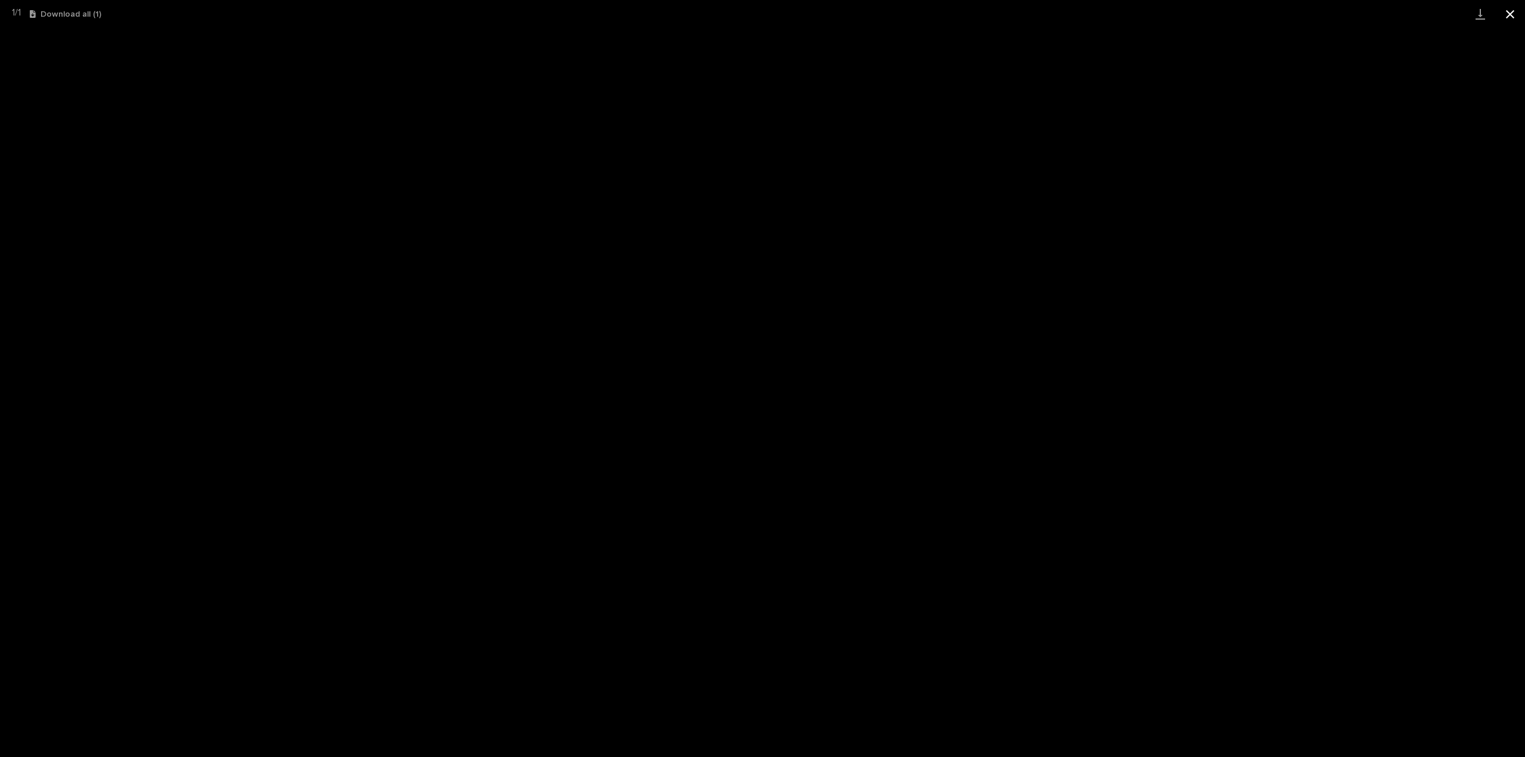
click at [1504, 18] on button "Close gallery" at bounding box center [1511, 14] width 30 height 28
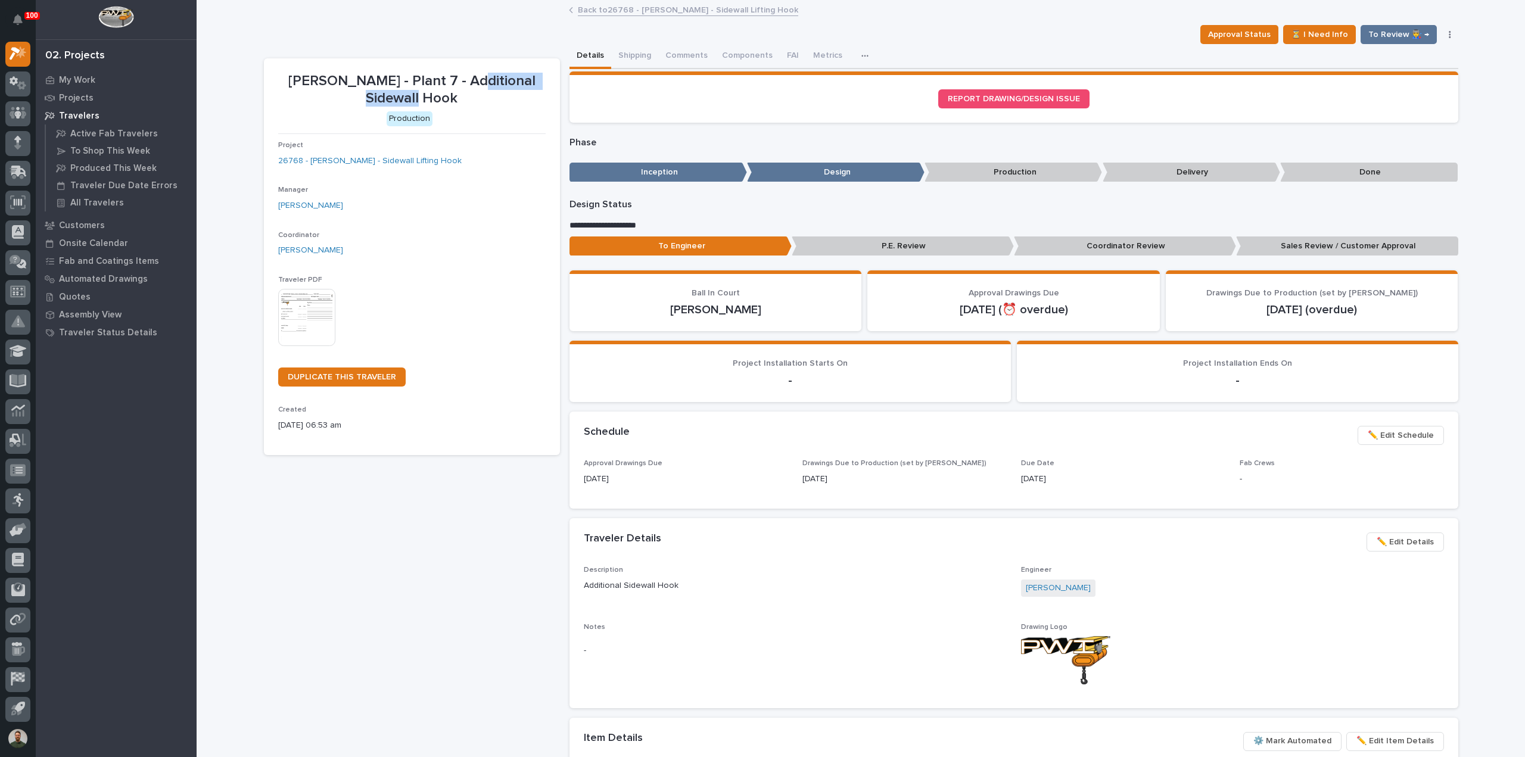
drag, startPoint x: 424, startPoint y: 98, endPoint x: 453, endPoint y: 88, distance: 31.1
click at [453, 88] on p "Brinkley - Plant 7 - Additional Sidewall Hook" at bounding box center [412, 90] width 268 height 35
click at [453, 94] on p "Brinkley - Plant 7 - Additional Sidewall Hook" at bounding box center [412, 90] width 268 height 35
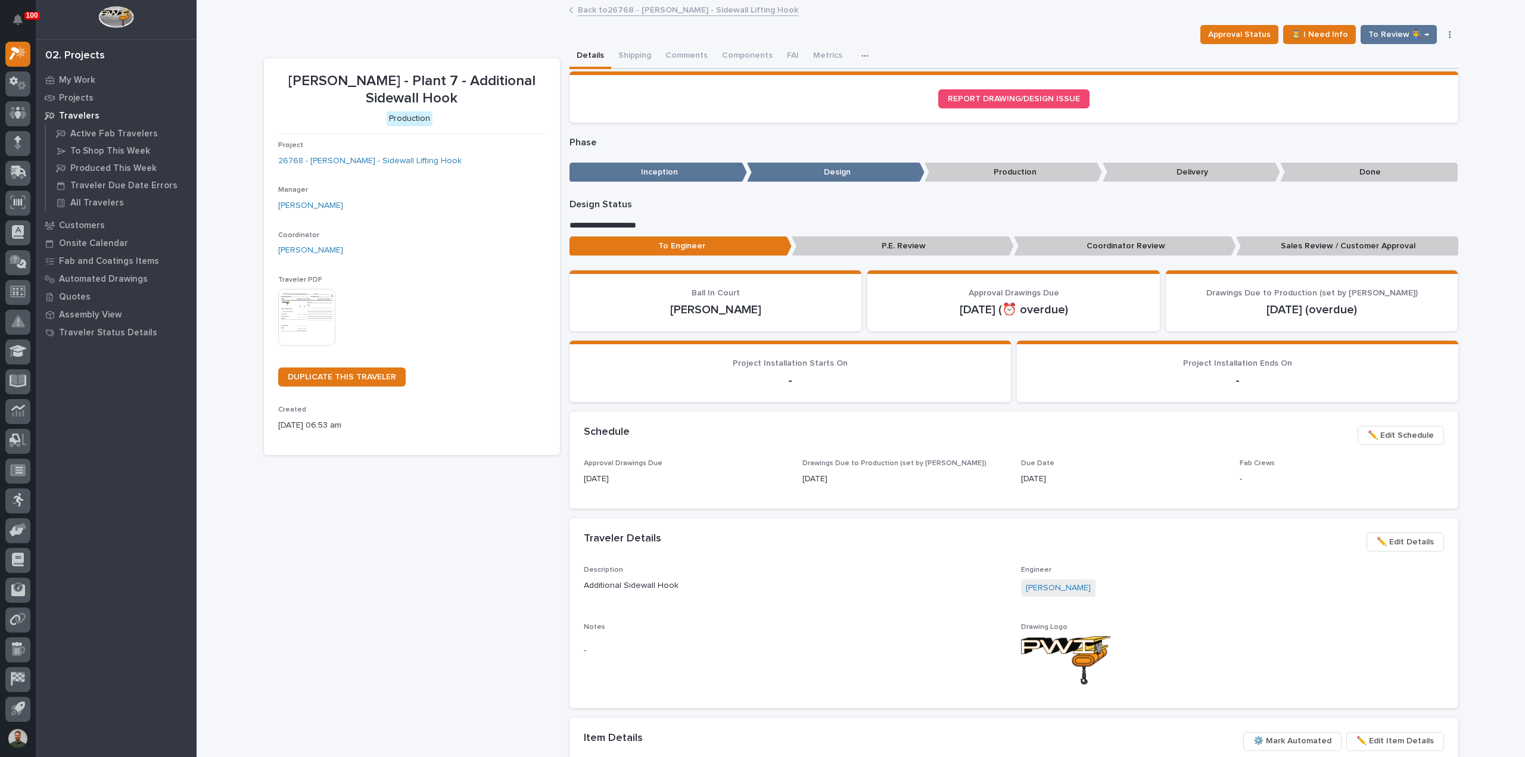
click at [449, 78] on p "Brinkley - Plant 7 - Additional Sidewall Hook" at bounding box center [412, 90] width 268 height 35
click at [446, 82] on p "Brinkley - Plant 7 - Additional Sidewall Hook" at bounding box center [412, 90] width 268 height 35
click at [501, 73] on p "Brinkley - Plant 7 - Additional Sidewall Hook" at bounding box center [412, 90] width 268 height 35
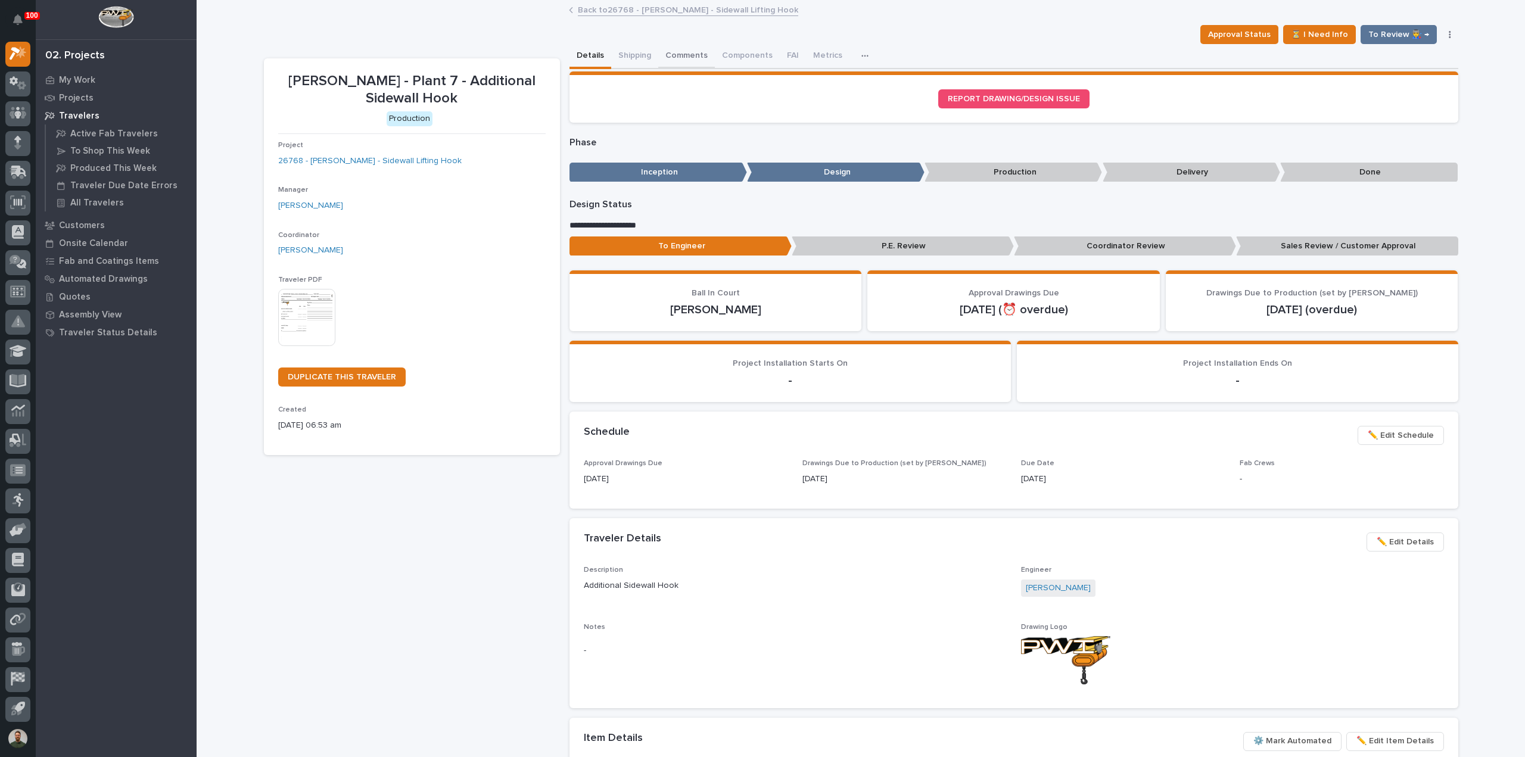
click at [694, 60] on button "Comments" at bounding box center [686, 56] width 57 height 25
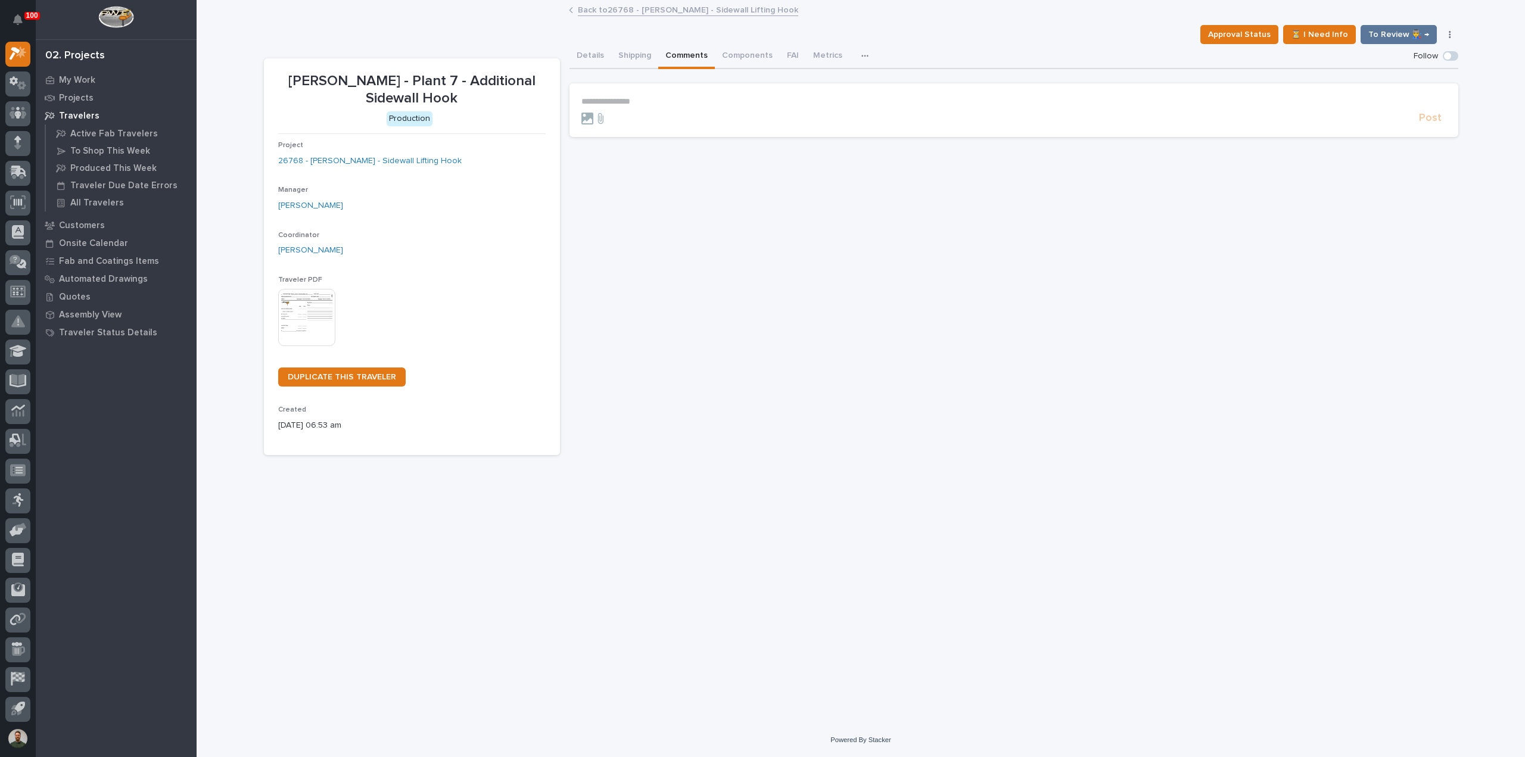
click at [691, 95] on section "**********" at bounding box center [1014, 110] width 889 height 54
click at [691, 97] on p "**********" at bounding box center [1014, 102] width 865 height 10
click at [665, 117] on p "﻿" at bounding box center [1014, 122] width 865 height 10
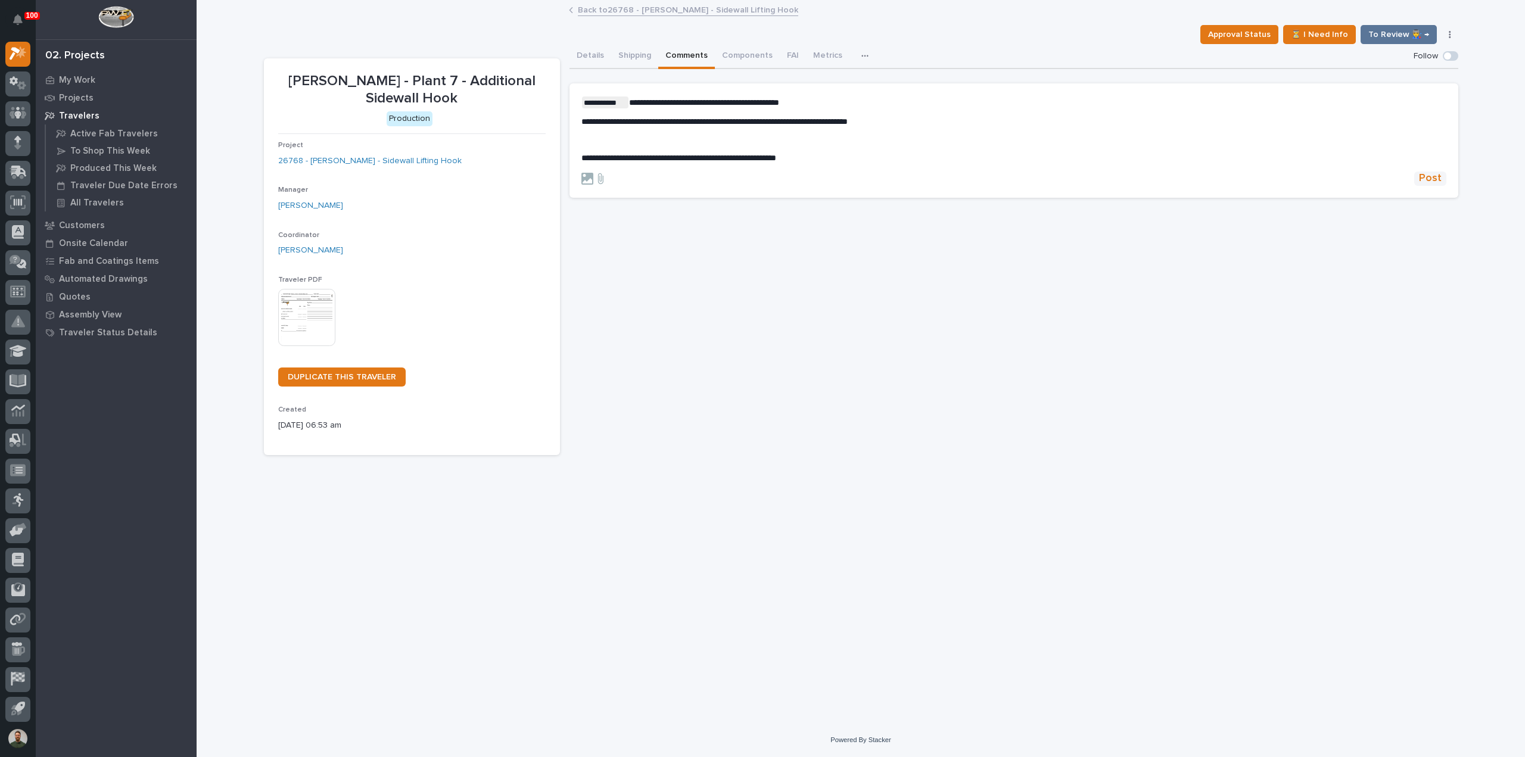
click at [1429, 179] on span "Post" at bounding box center [1430, 179] width 23 height 14
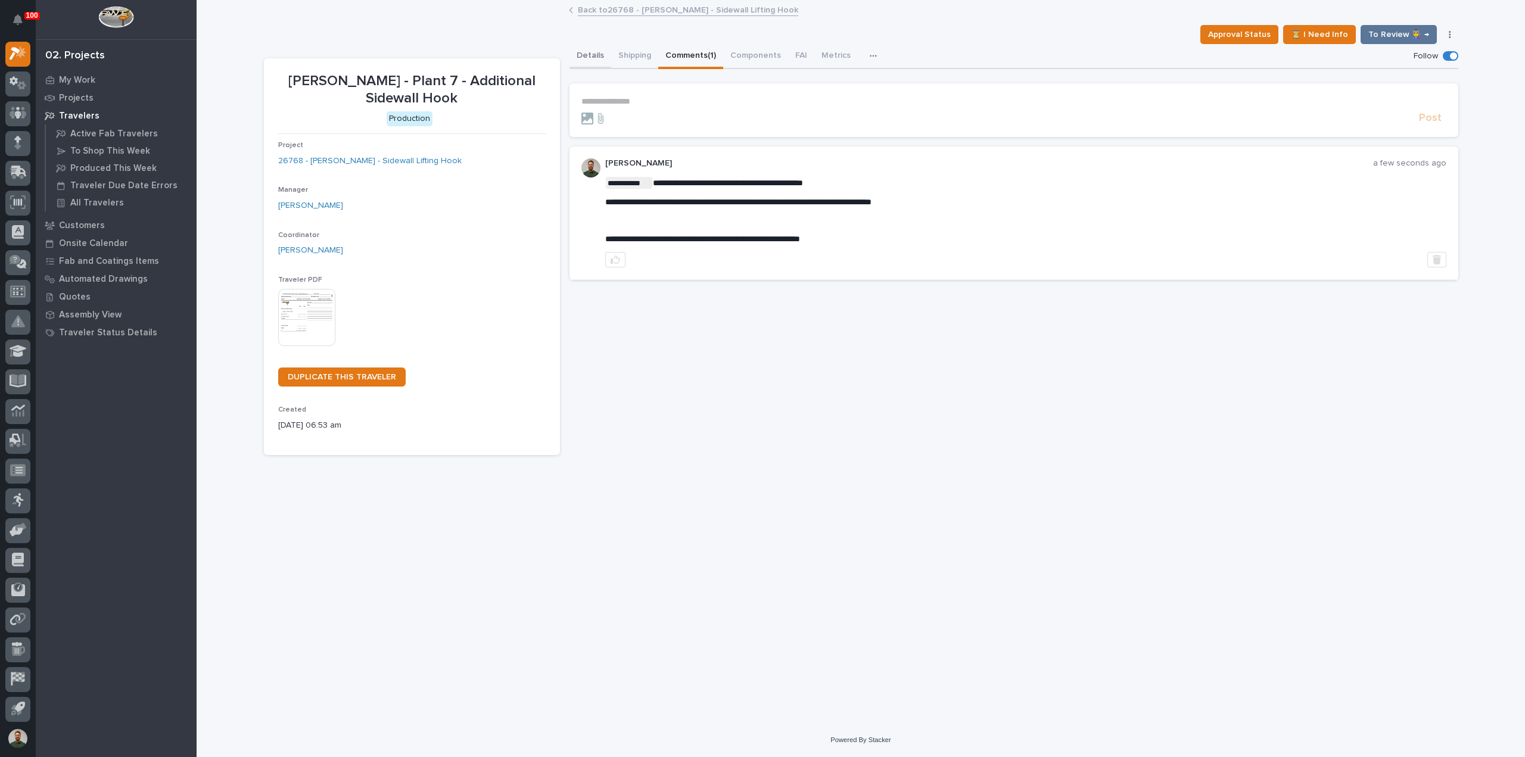
click at [593, 57] on button "Details" at bounding box center [591, 56] width 42 height 25
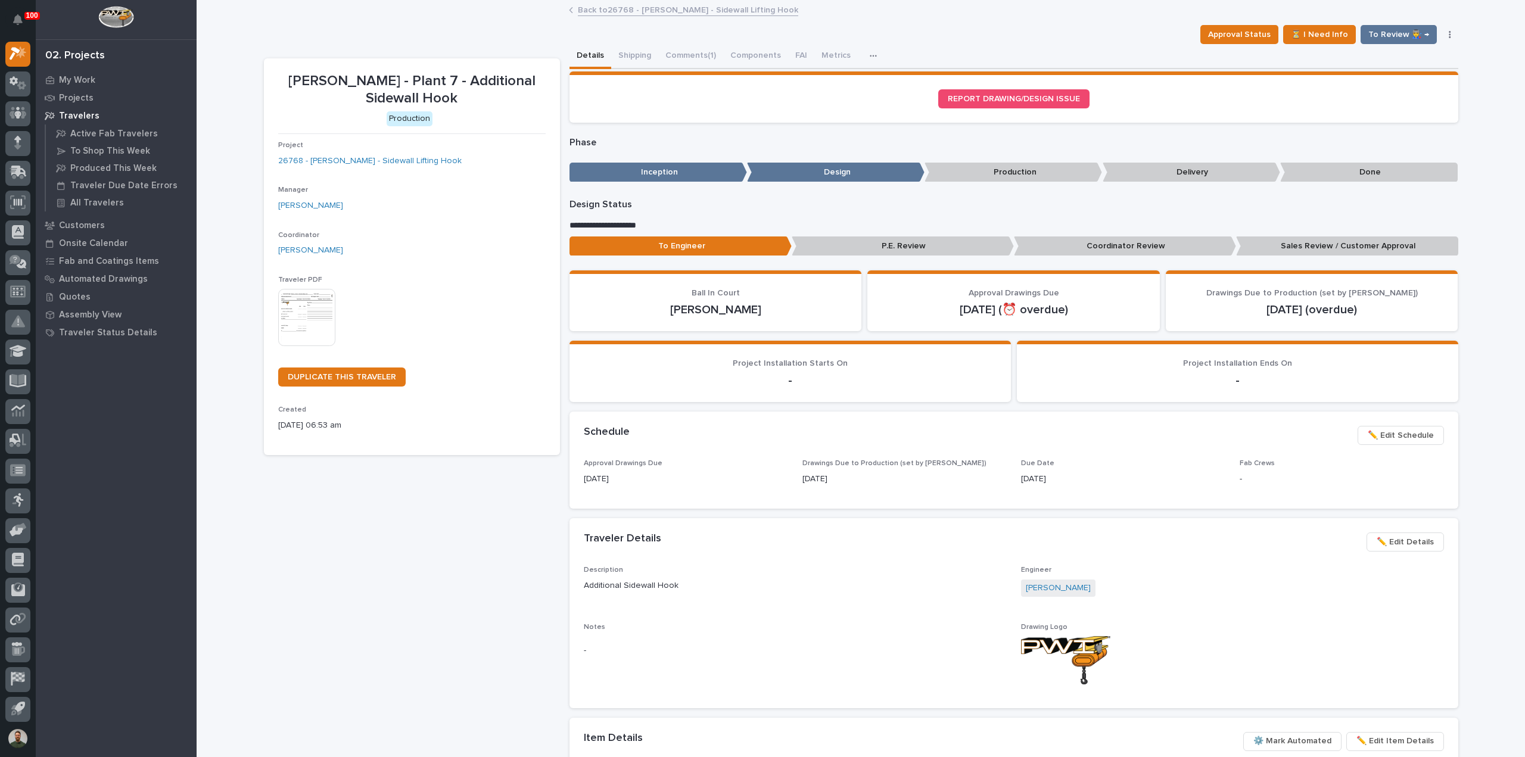
click at [1367, 240] on p "Sales Review / Customer Approval" at bounding box center [1347, 247] width 222 height 20
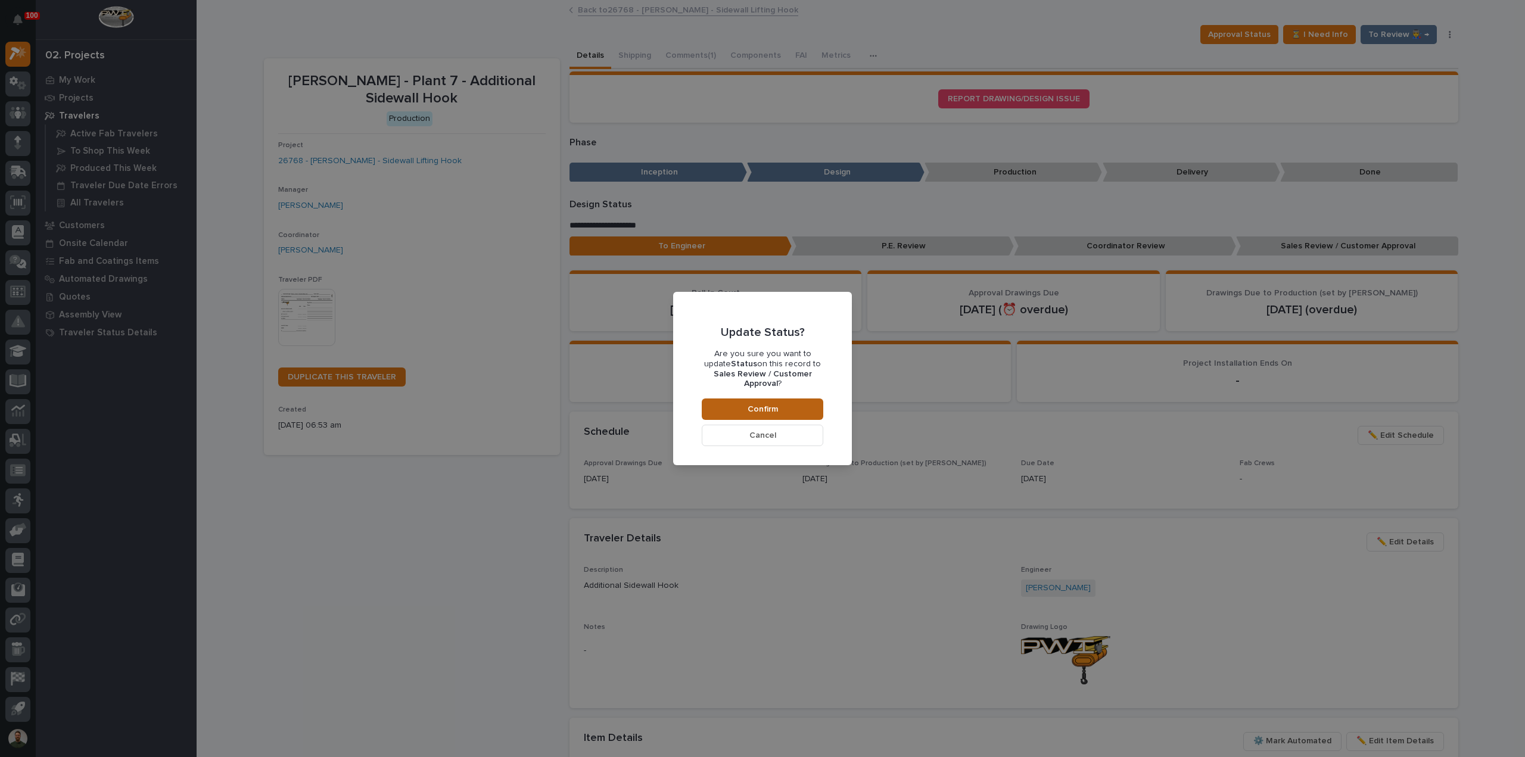
click at [776, 406] on span "Confirm" at bounding box center [763, 409] width 30 height 11
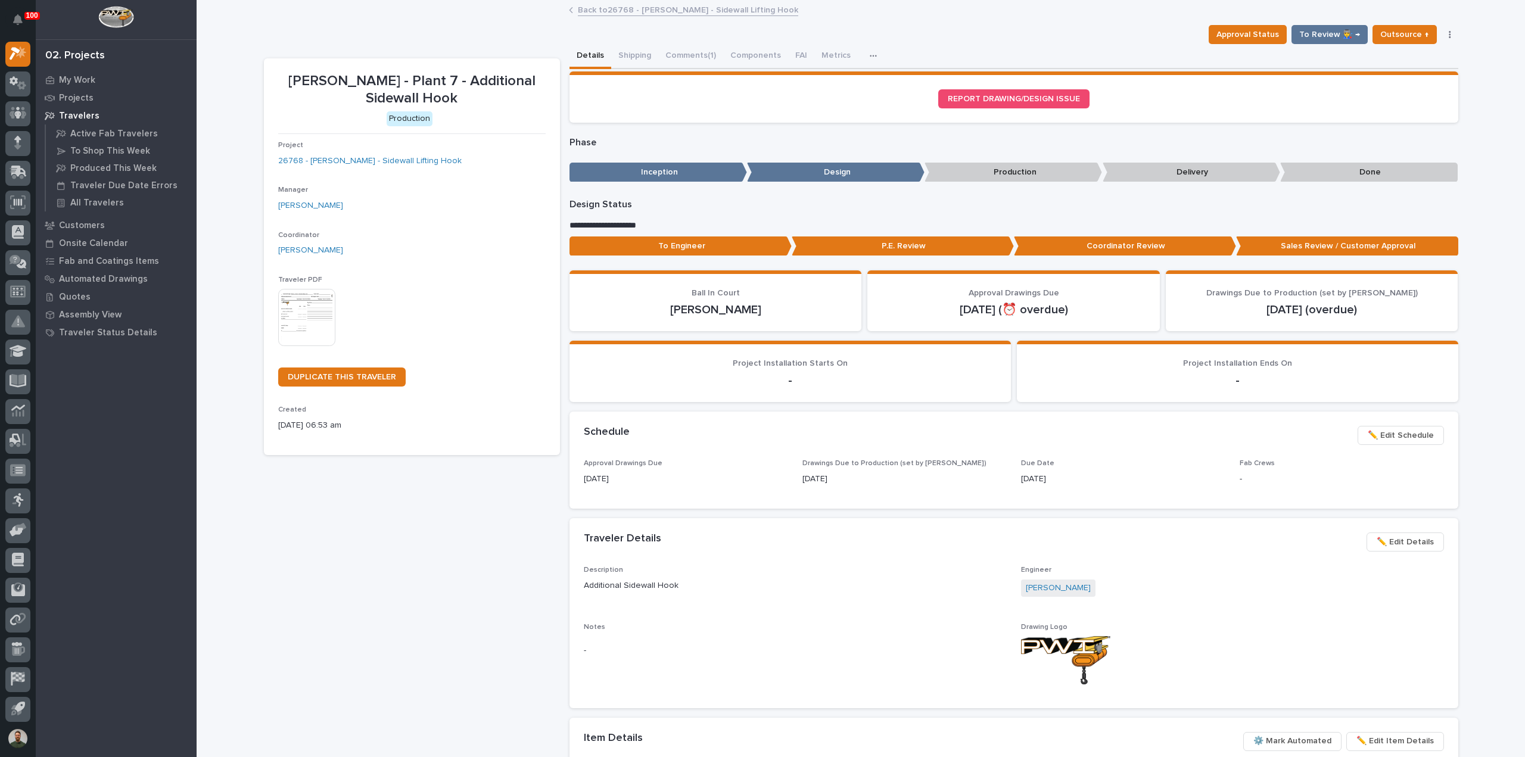
click at [436, 76] on p "Brinkley - Plant 7 - Additional Sidewall Hook" at bounding box center [412, 90] width 268 height 35
drag, startPoint x: 436, startPoint y: 76, endPoint x: 448, endPoint y: 95, distance: 22.8
click at [439, 79] on p "Brinkley - Plant 7 - Additional Sidewall Hook" at bounding box center [412, 90] width 268 height 35
click at [448, 96] on p "Brinkley - Plant 7 - Additional Sidewall Hook" at bounding box center [412, 90] width 268 height 35
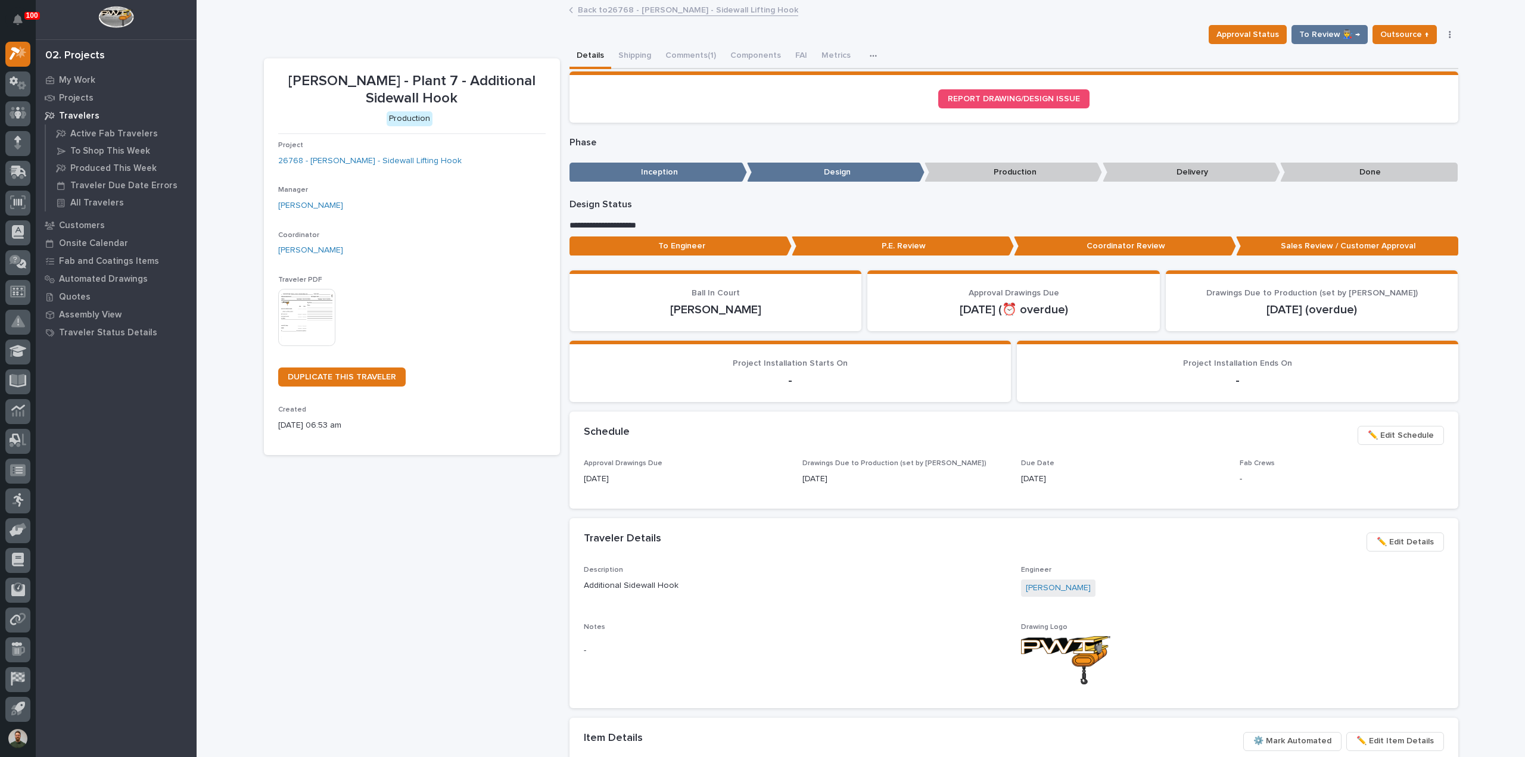
drag, startPoint x: 426, startPoint y: 94, endPoint x: 458, endPoint y: 94, distance: 31.6
click at [458, 94] on p "Brinkley - Plant 7 - Additional Sidewall Hook" at bounding box center [412, 90] width 268 height 35
click at [458, 92] on p "Brinkley - Plant 7 - Additional Sidewall Hook" at bounding box center [412, 90] width 268 height 35
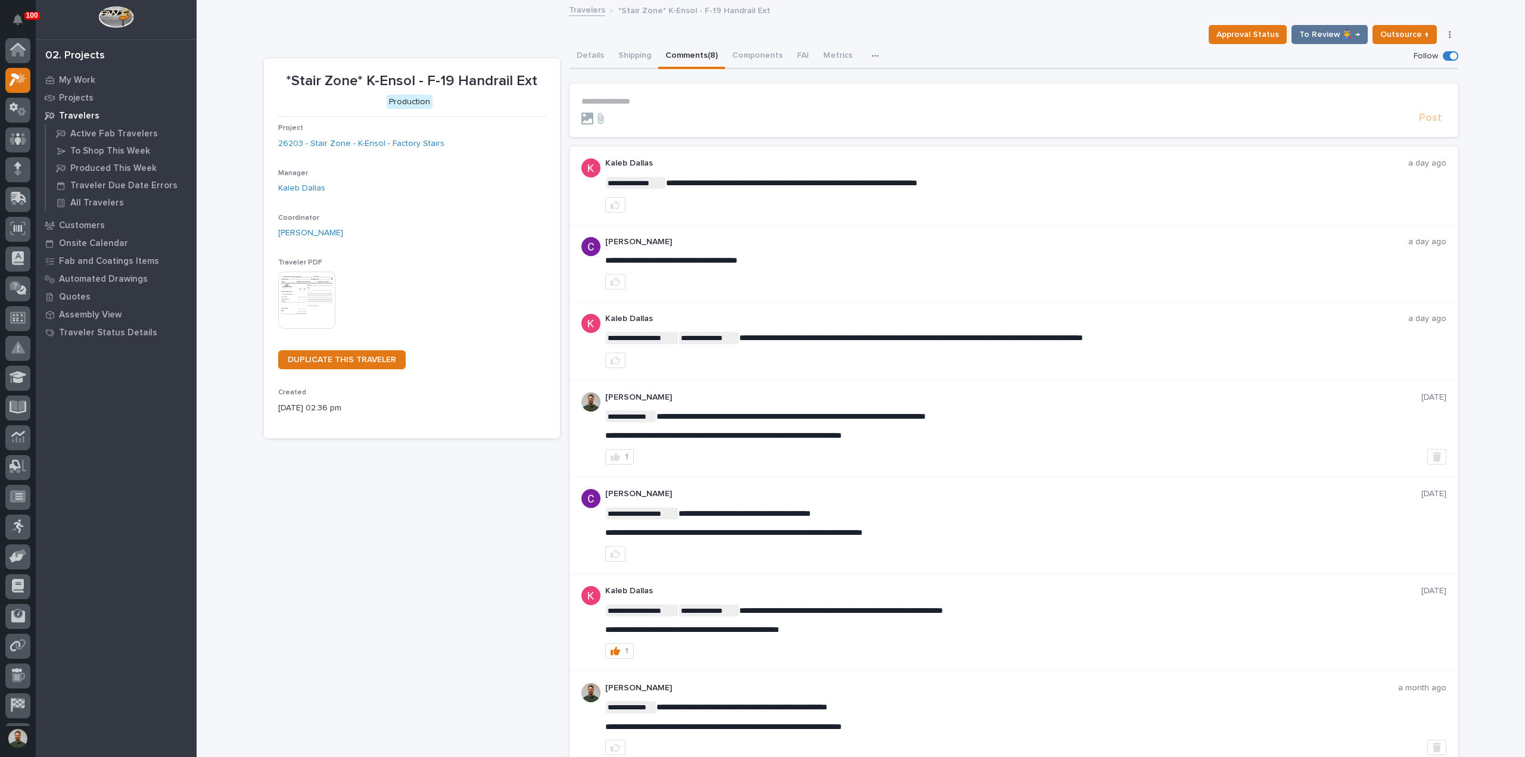
scroll to position [26, 0]
